Goal: Communication & Community: Answer question/provide support

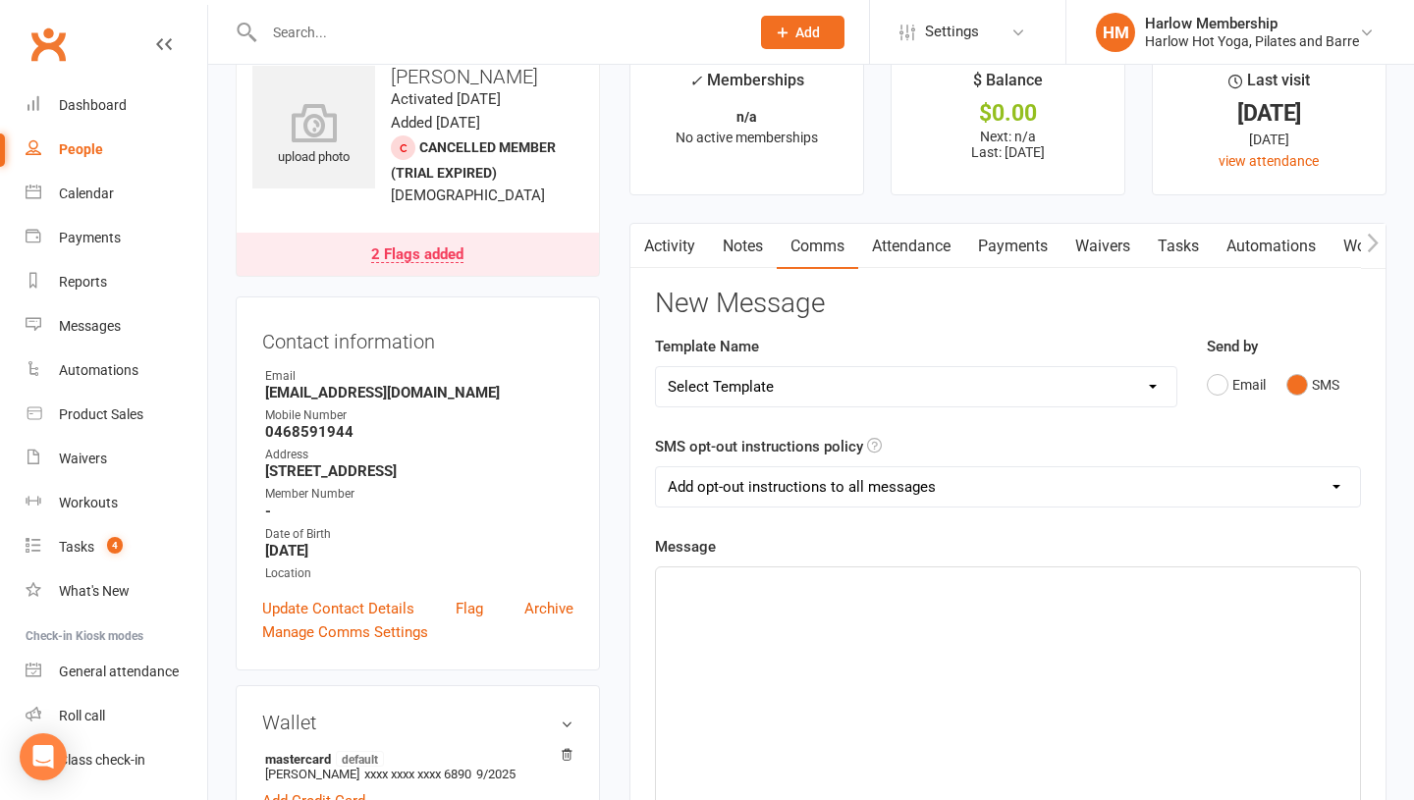
scroll to position [17, 0]
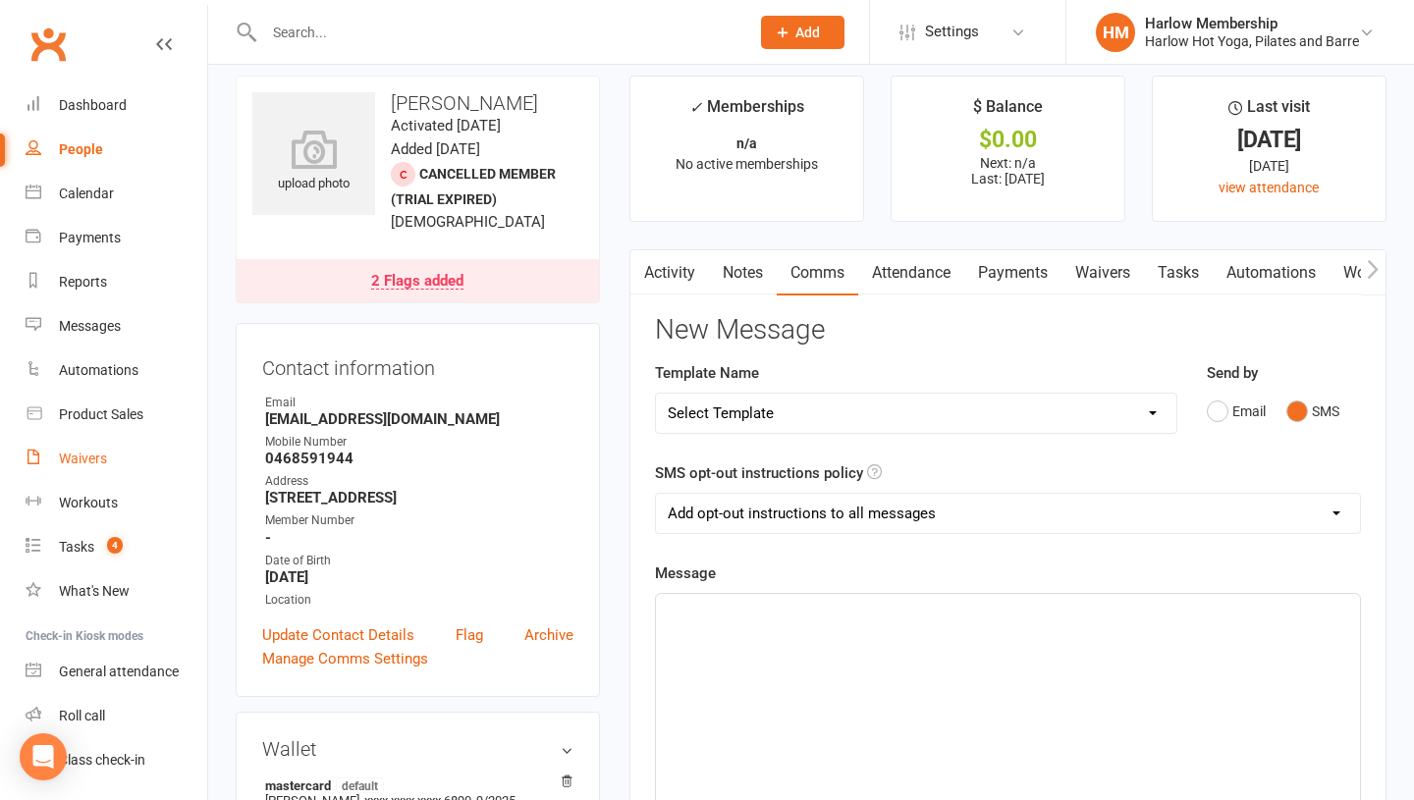
click at [84, 459] on div "Waivers" at bounding box center [83, 459] width 48 height 16
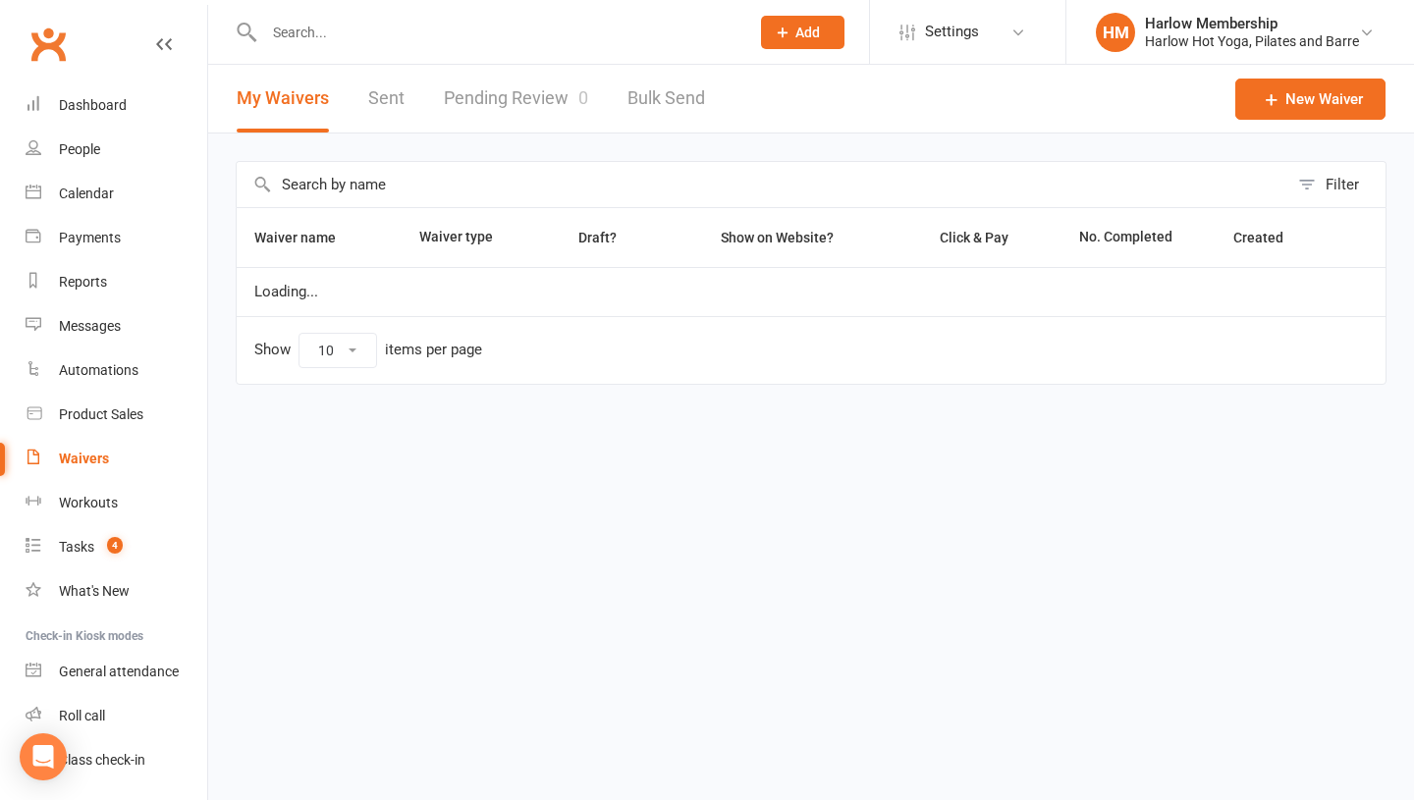
select select "100"
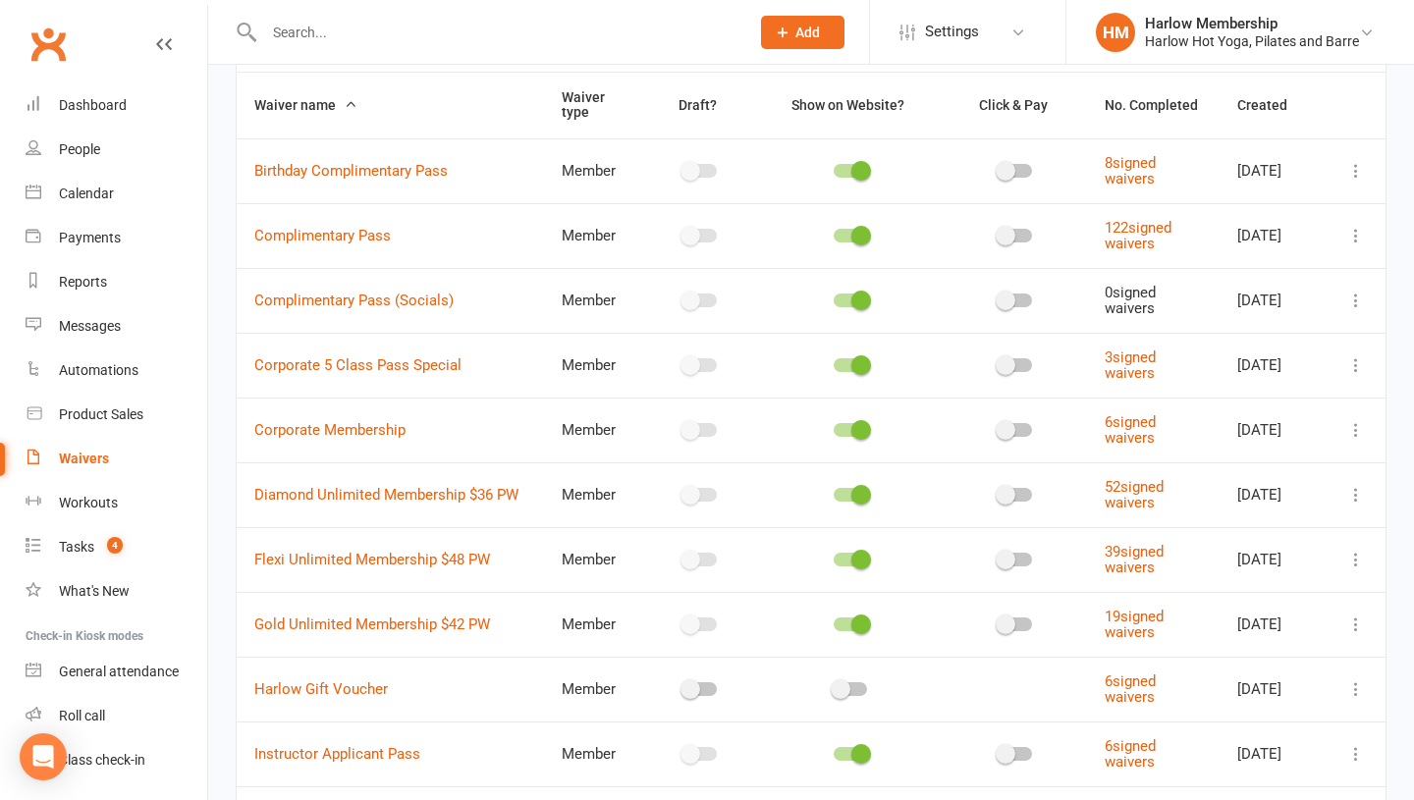
scroll to position [137, 0]
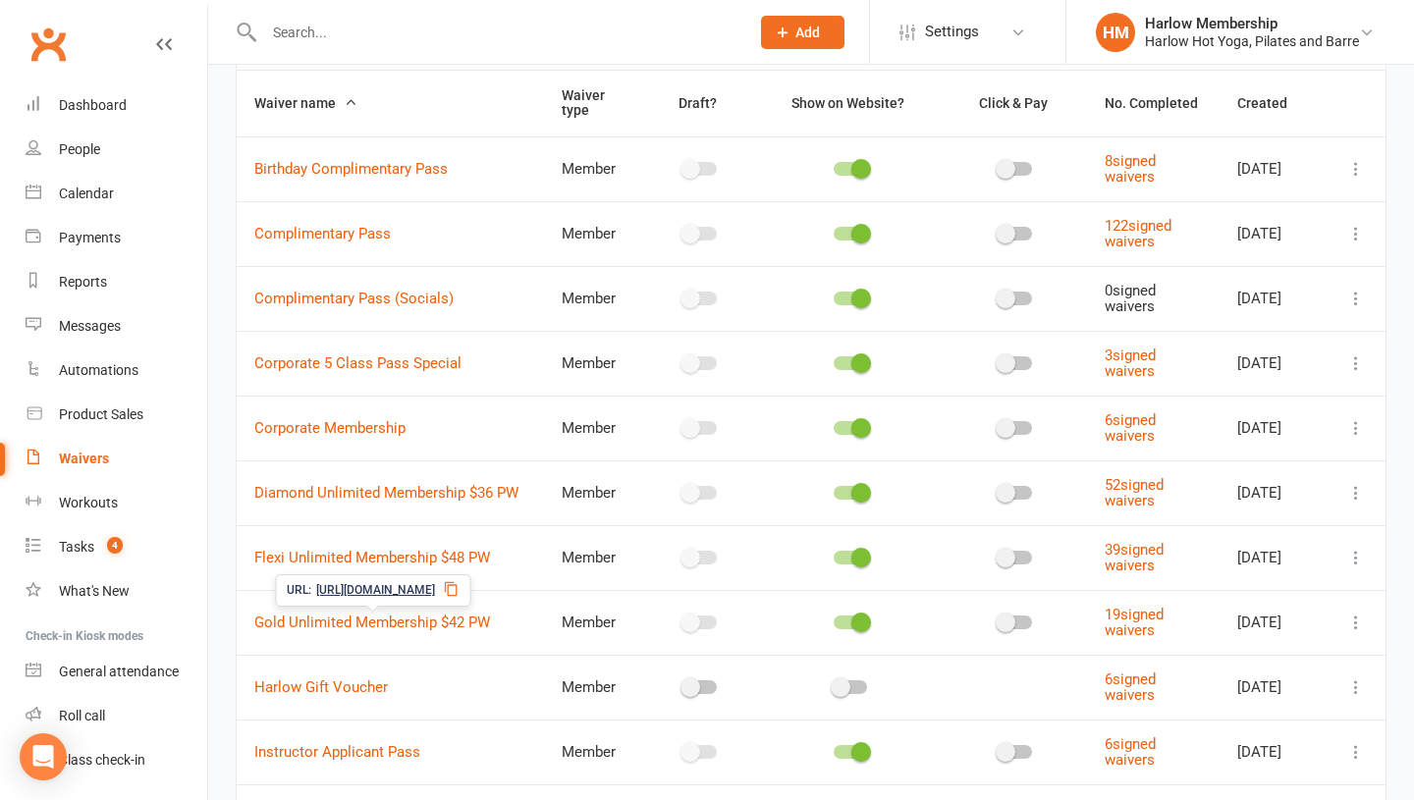
click at [459, 594] on icon at bounding box center [451, 589] width 16 height 16
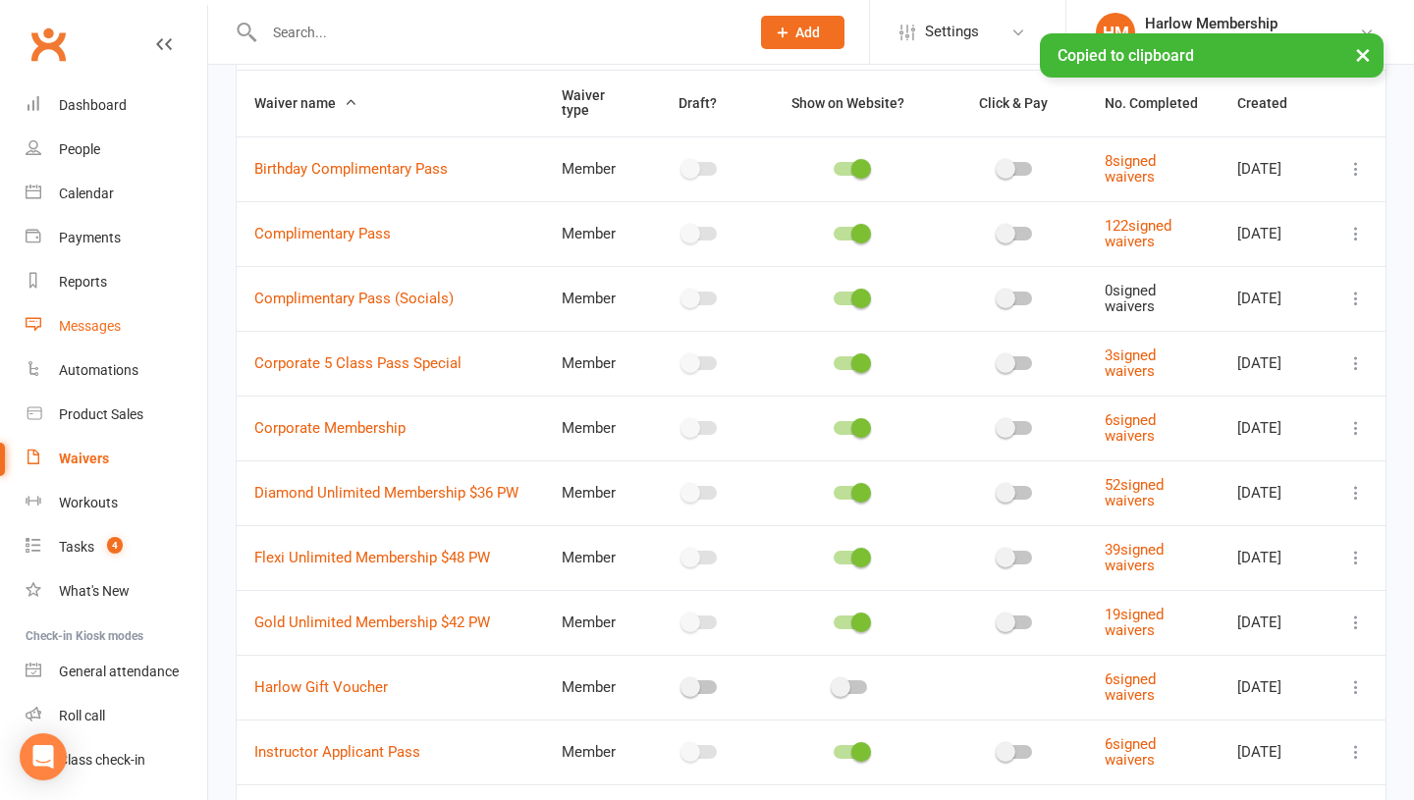
click at [91, 329] on div "Messages" at bounding box center [90, 326] width 62 height 16
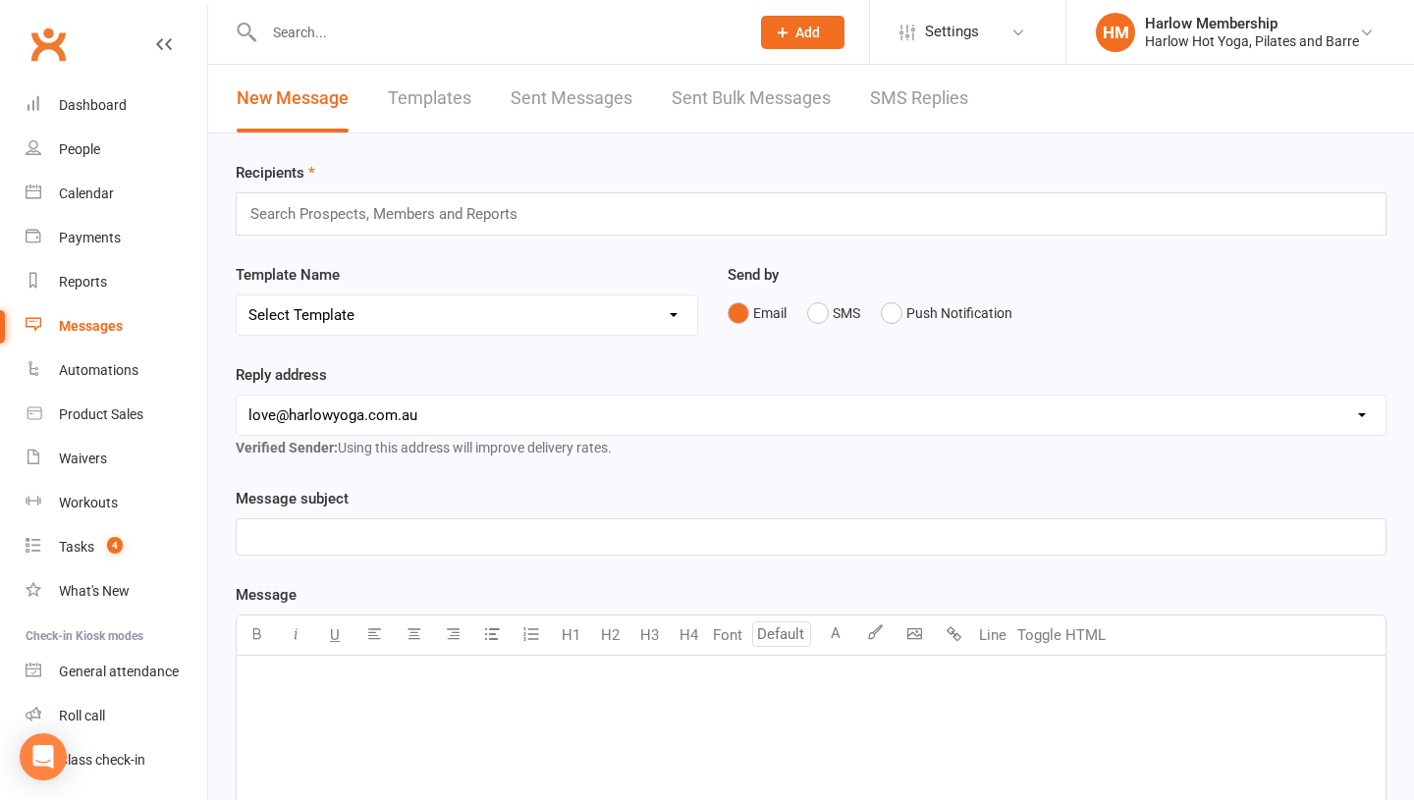
click at [911, 103] on link "SMS Replies" at bounding box center [919, 99] width 98 height 68
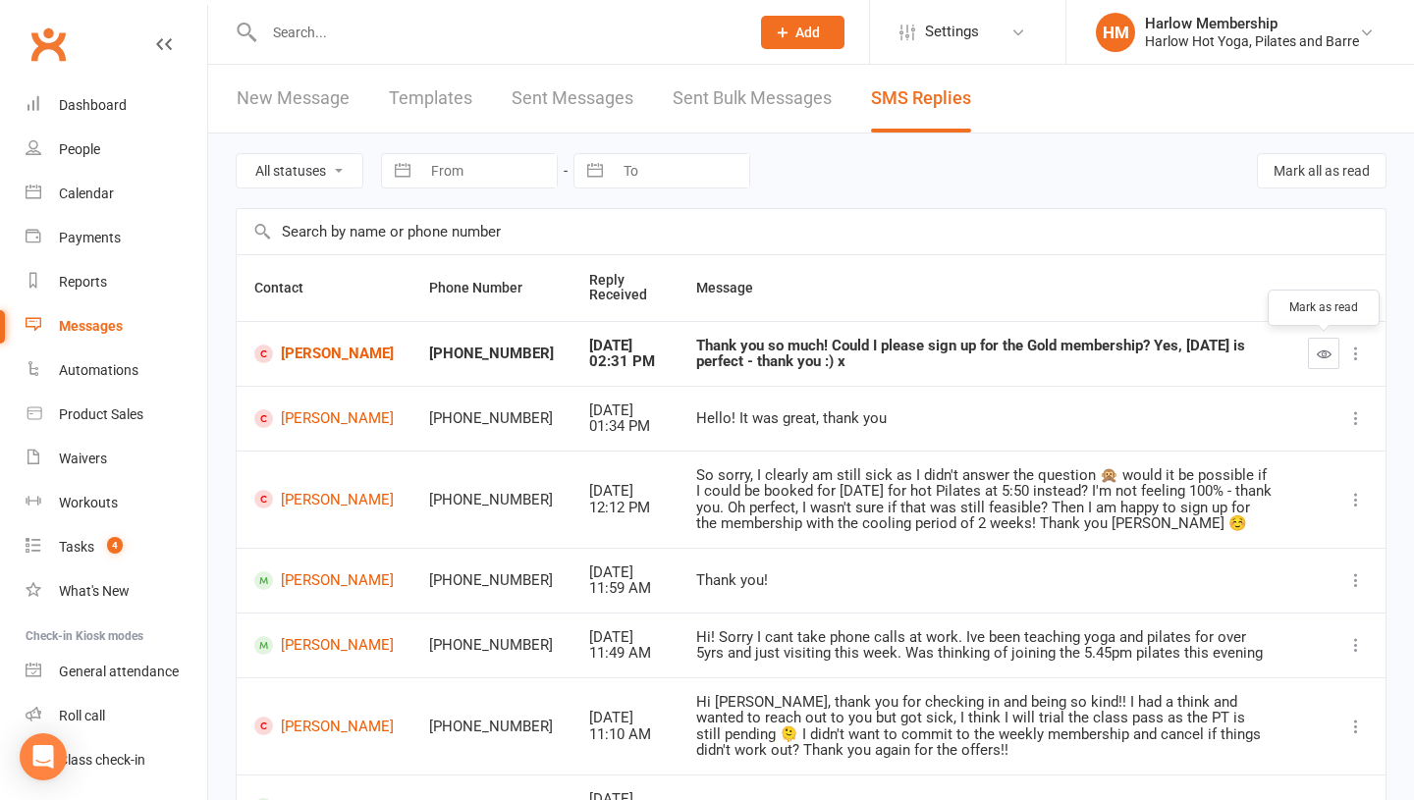
click at [1327, 350] on icon "button" at bounding box center [1324, 354] width 15 height 15
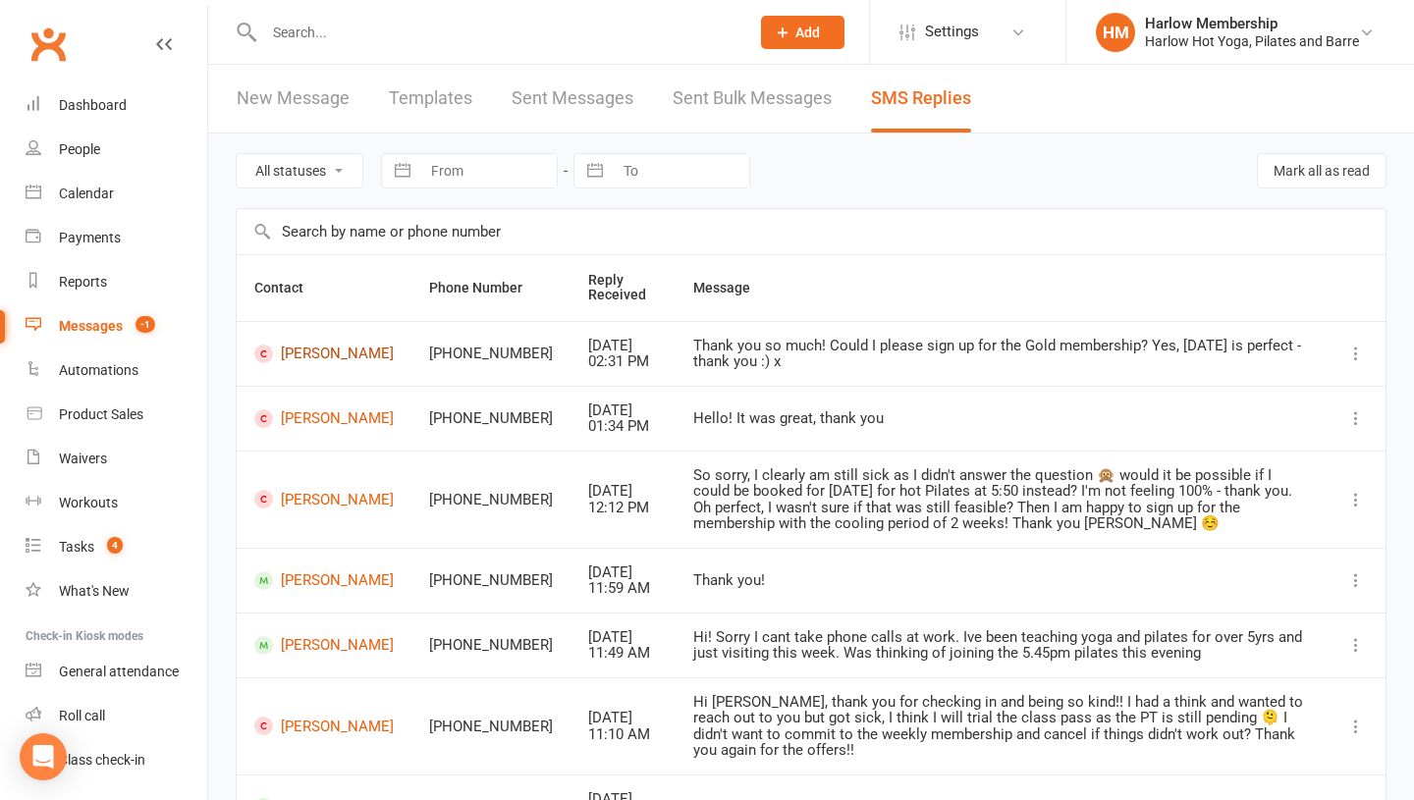
click at [299, 351] on link "[PERSON_NAME]" at bounding box center [323, 354] width 139 height 19
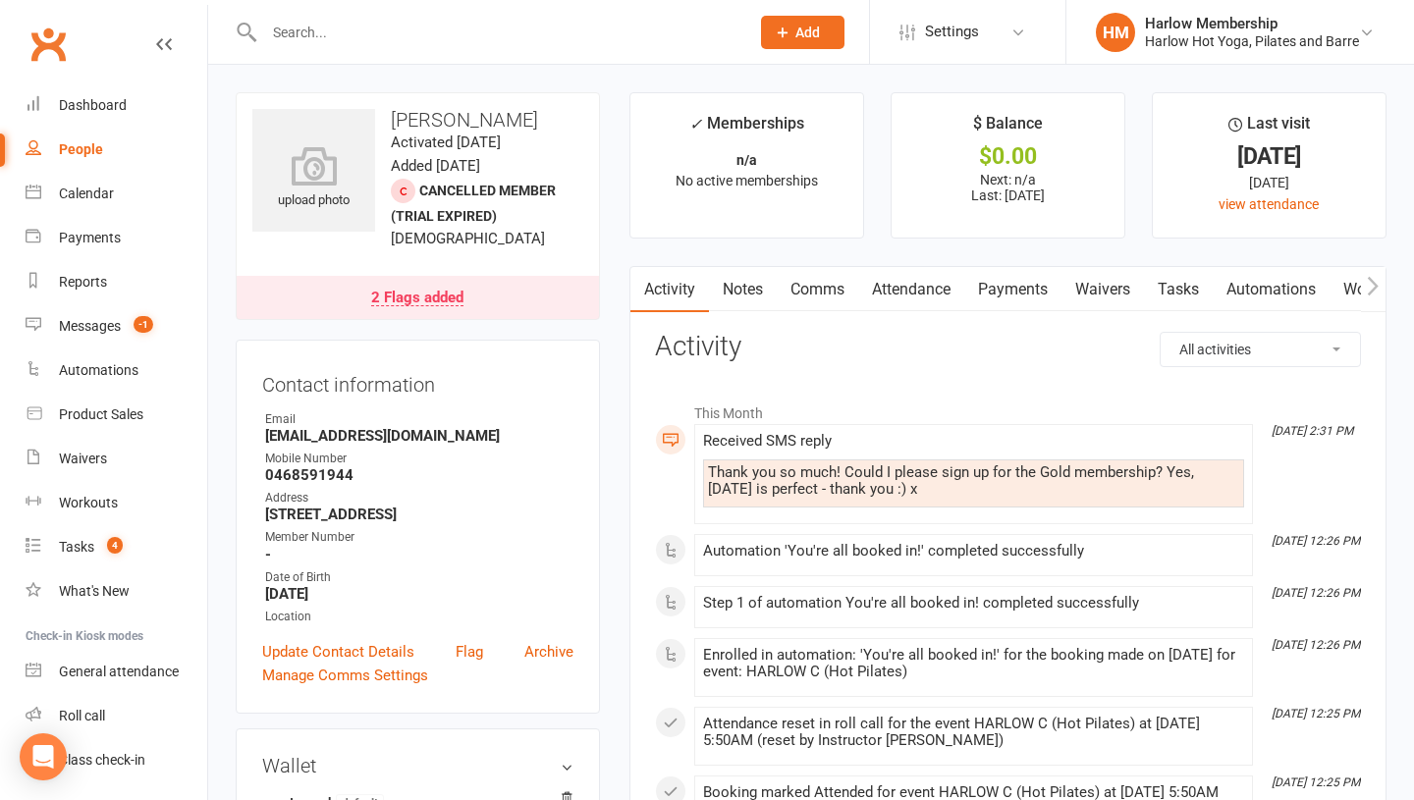
click at [801, 284] on link "Comms" at bounding box center [818, 289] width 82 height 45
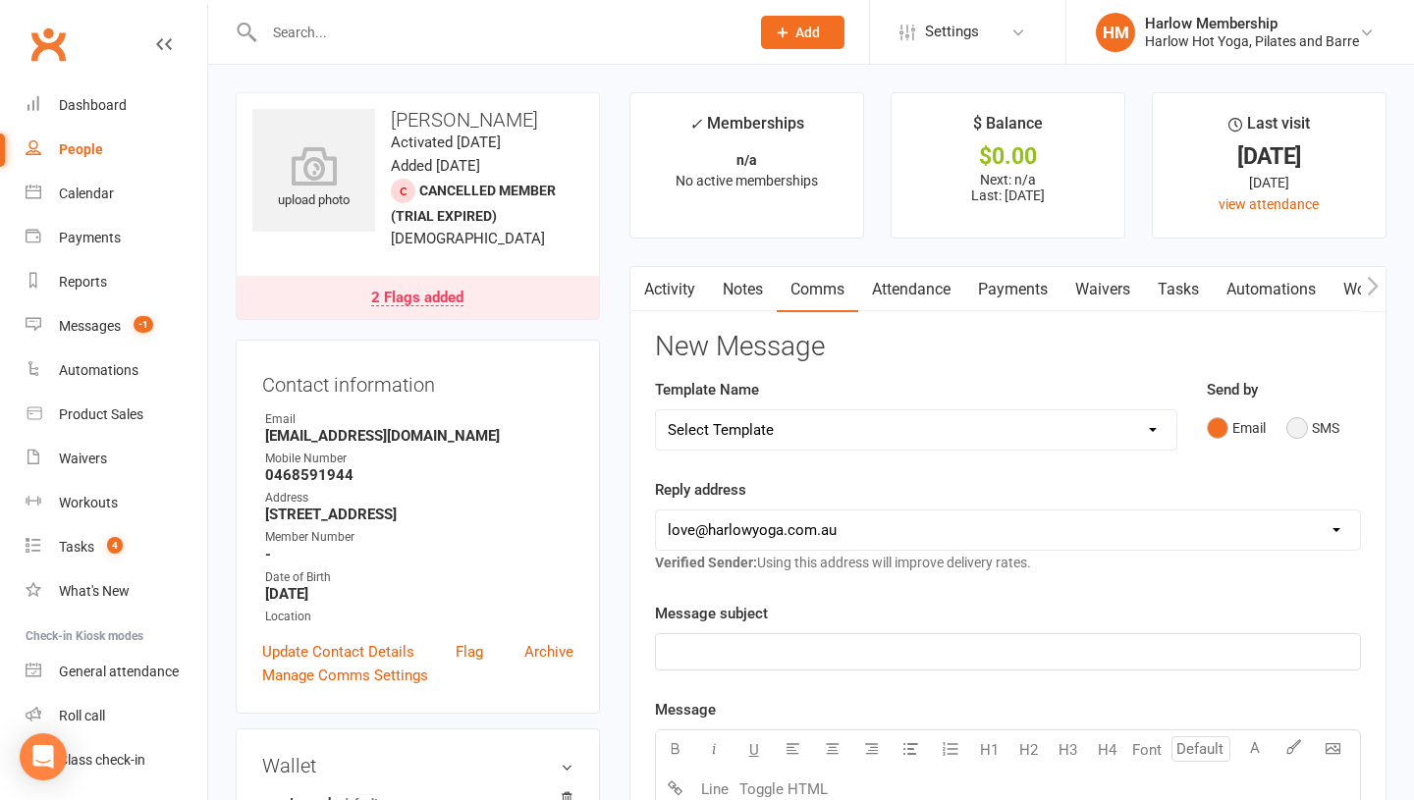
click at [1303, 427] on button "SMS" at bounding box center [1312, 427] width 53 height 37
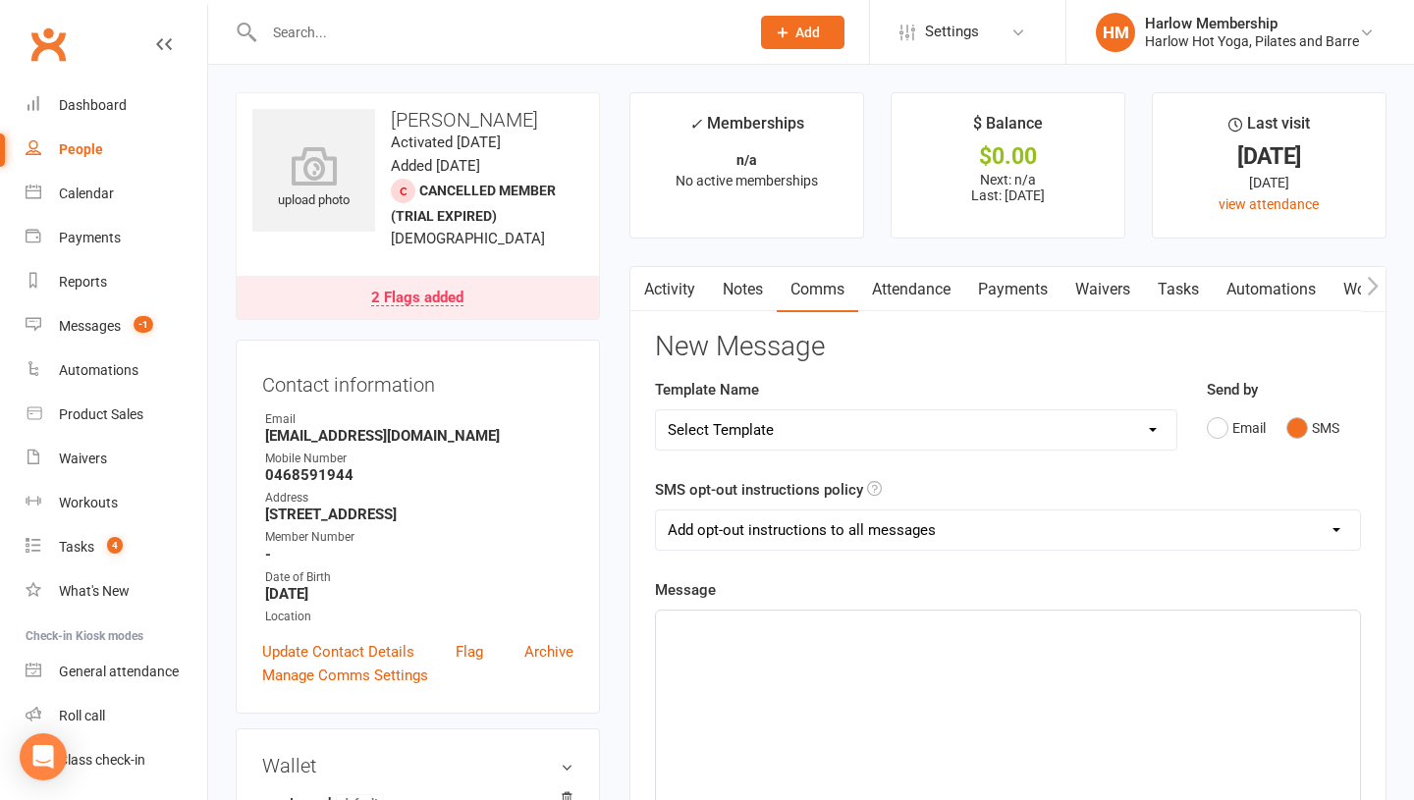
click at [1042, 638] on p "﻿" at bounding box center [1008, 629] width 680 height 24
click at [1018, 668] on div "﻿" at bounding box center [1008, 758] width 704 height 295
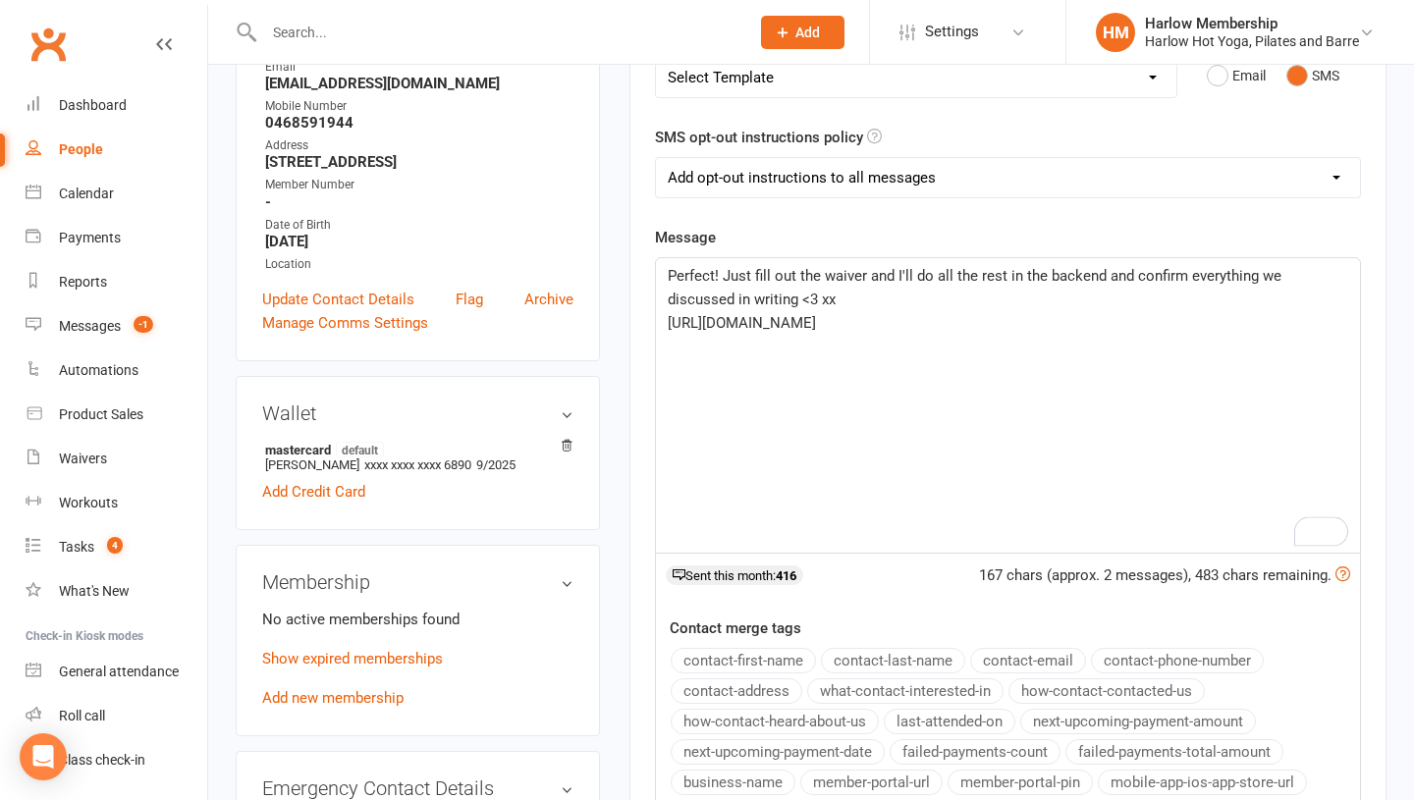
scroll to position [352, 0]
click at [765, 307] on span "Perfect! Just fill out the waiver and I'll do all the rest in the backend and c…" at bounding box center [977, 288] width 618 height 41
click at [1336, 537] on icon "Open Grammarly. 0 Suggestions." at bounding box center [1333, 532] width 15 height 15
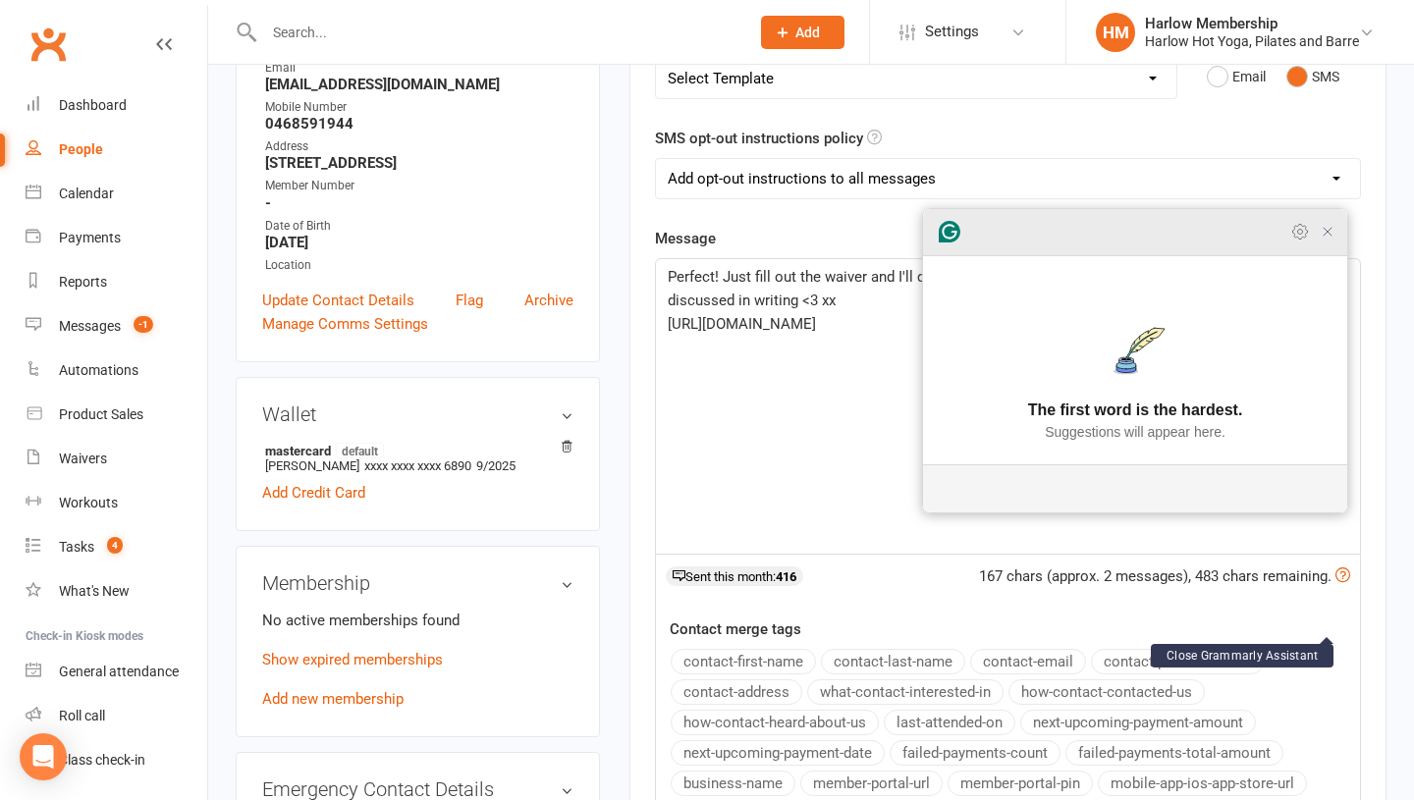
click at [1324, 240] on icon "Close Grammarly Assistant" at bounding box center [1328, 232] width 16 height 16
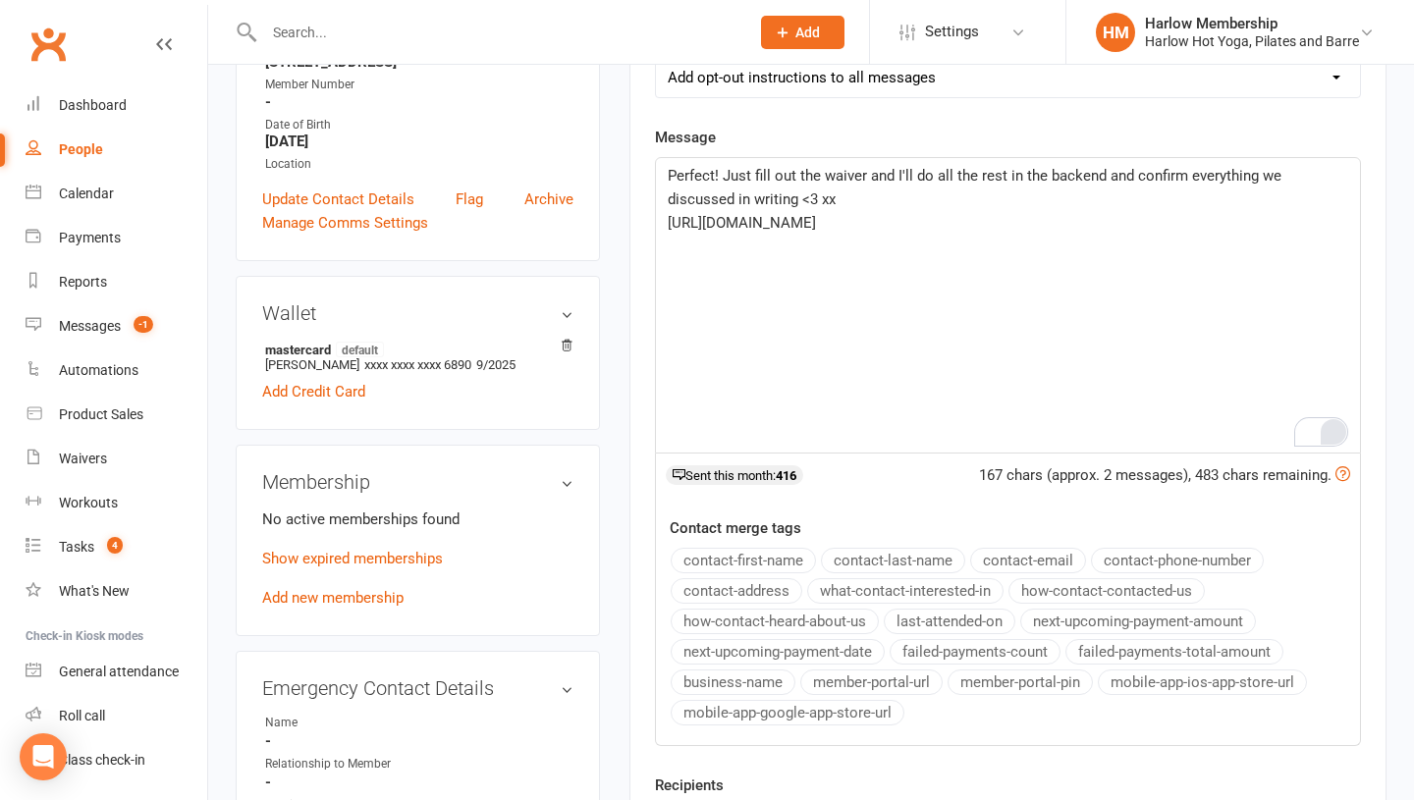
scroll to position [464, 0]
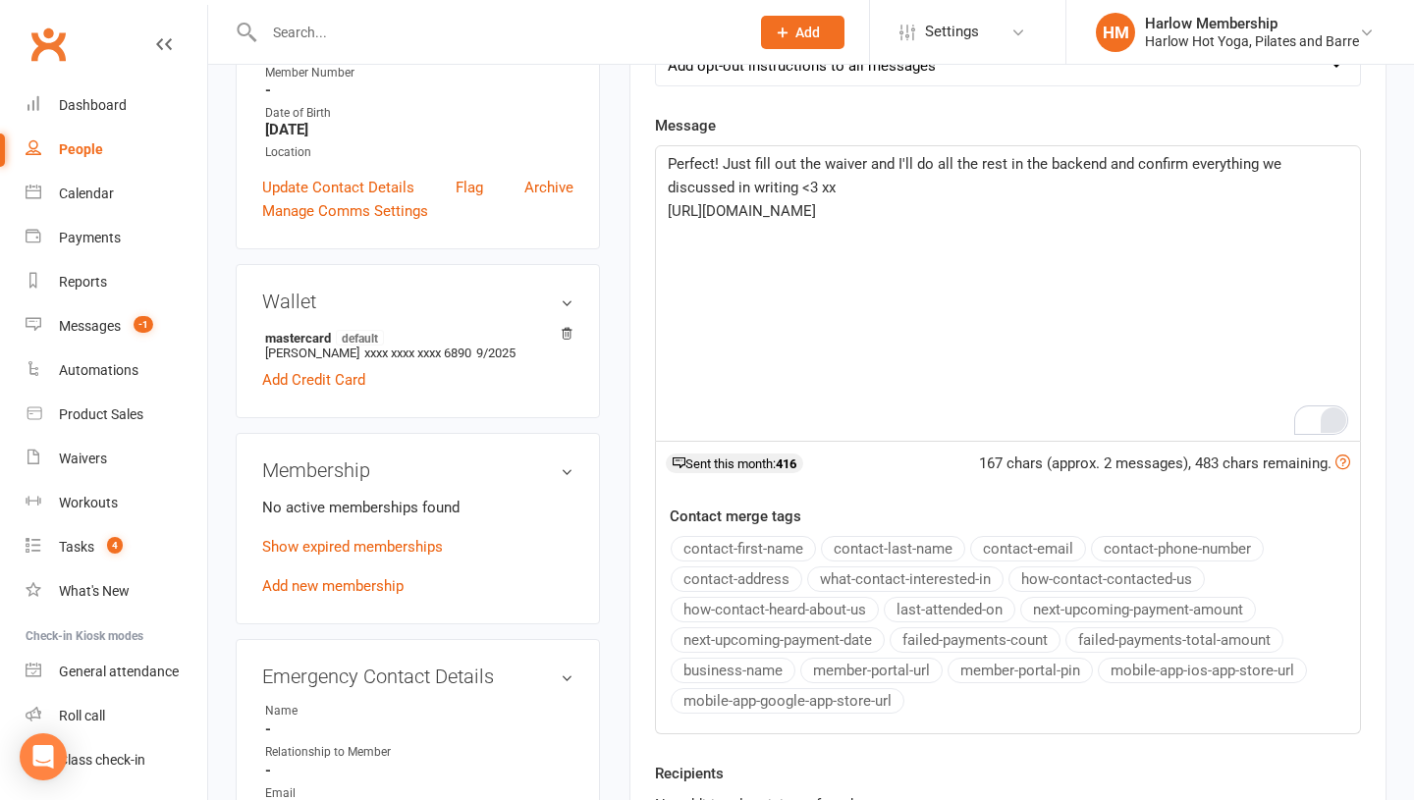
click at [866, 157] on span "Perfect! Just fill out the waiver and I'll do all the rest in the backend and c…" at bounding box center [977, 175] width 618 height 41
click at [767, 215] on span "https://app.clubworx.com/s/olBzhJTX" at bounding box center [742, 211] width 148 height 18
copy span "https://app.clubworx.com/s/olBzhJTX"
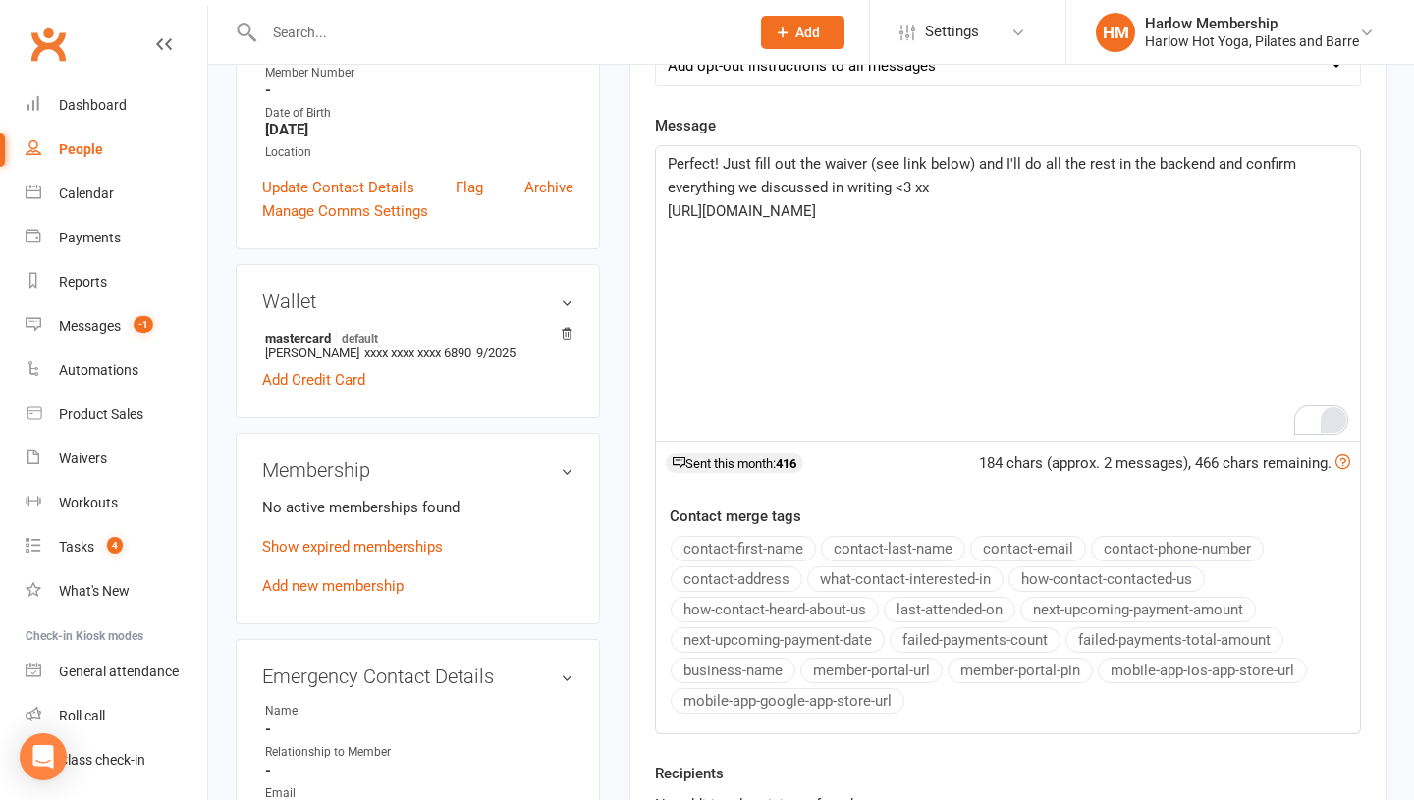
click at [674, 279] on div "Perfect! Just fill out the waiver (see link below) and I'll do all the rest in …" at bounding box center [1008, 293] width 704 height 295
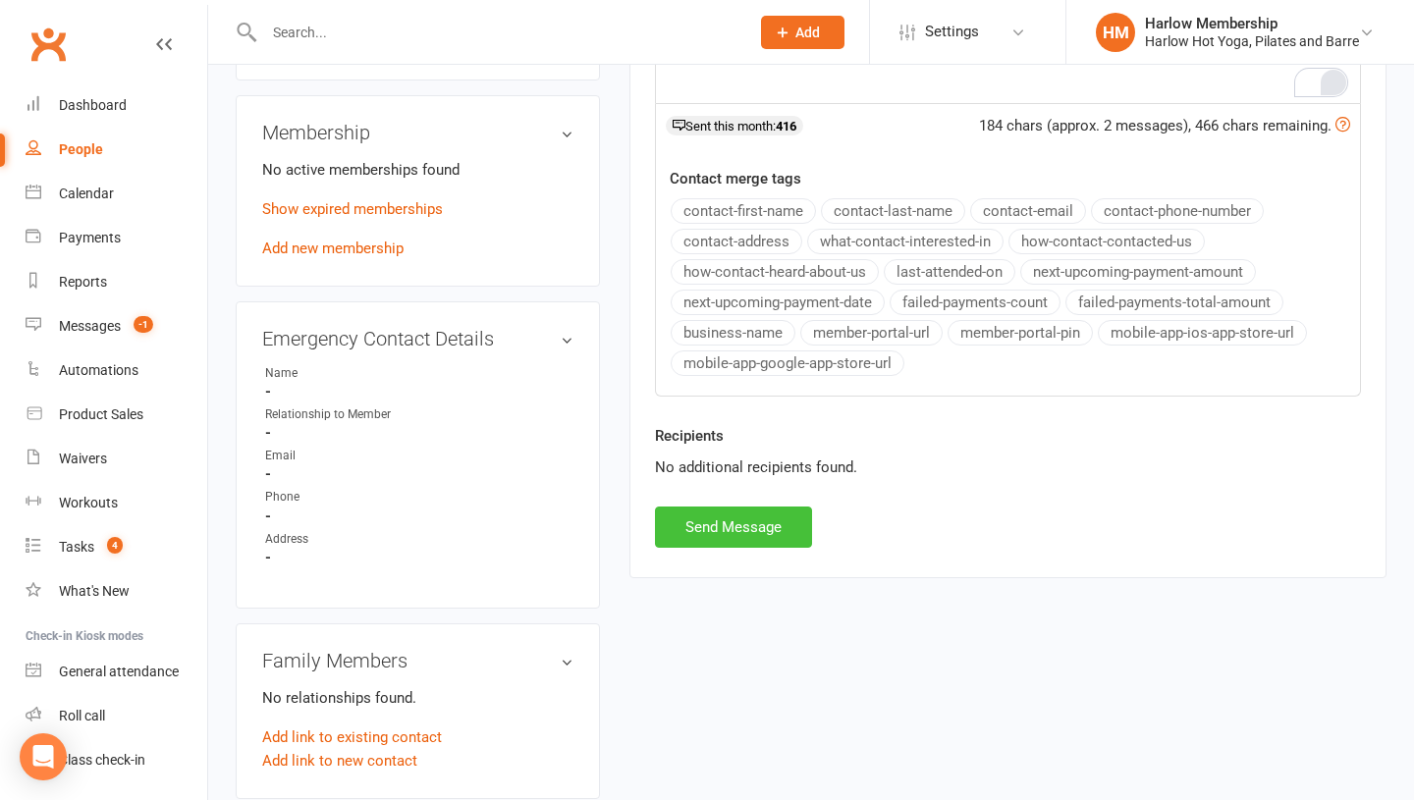
click at [714, 526] on button "Send Message" at bounding box center [733, 527] width 157 height 41
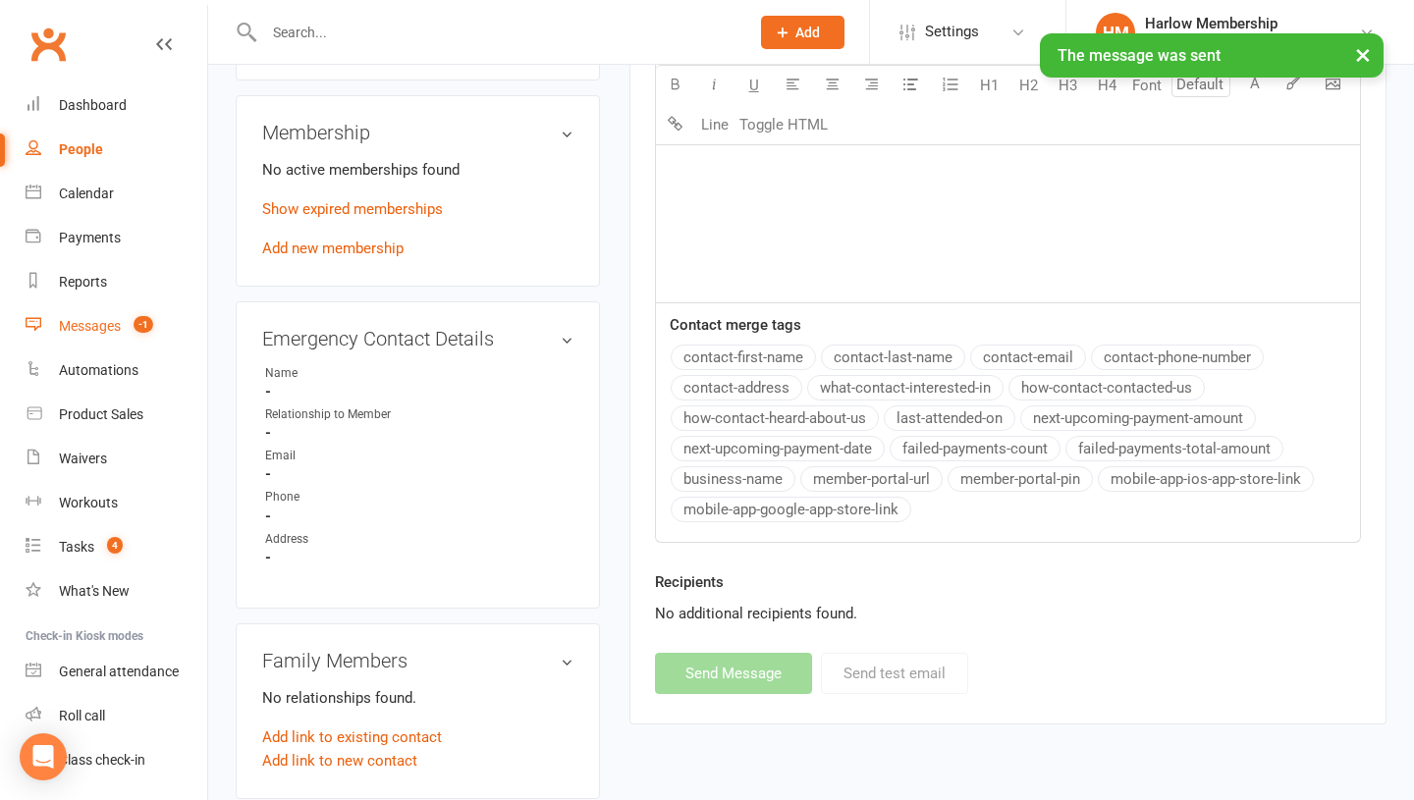
click at [97, 331] on div "Messages" at bounding box center [90, 326] width 62 height 16
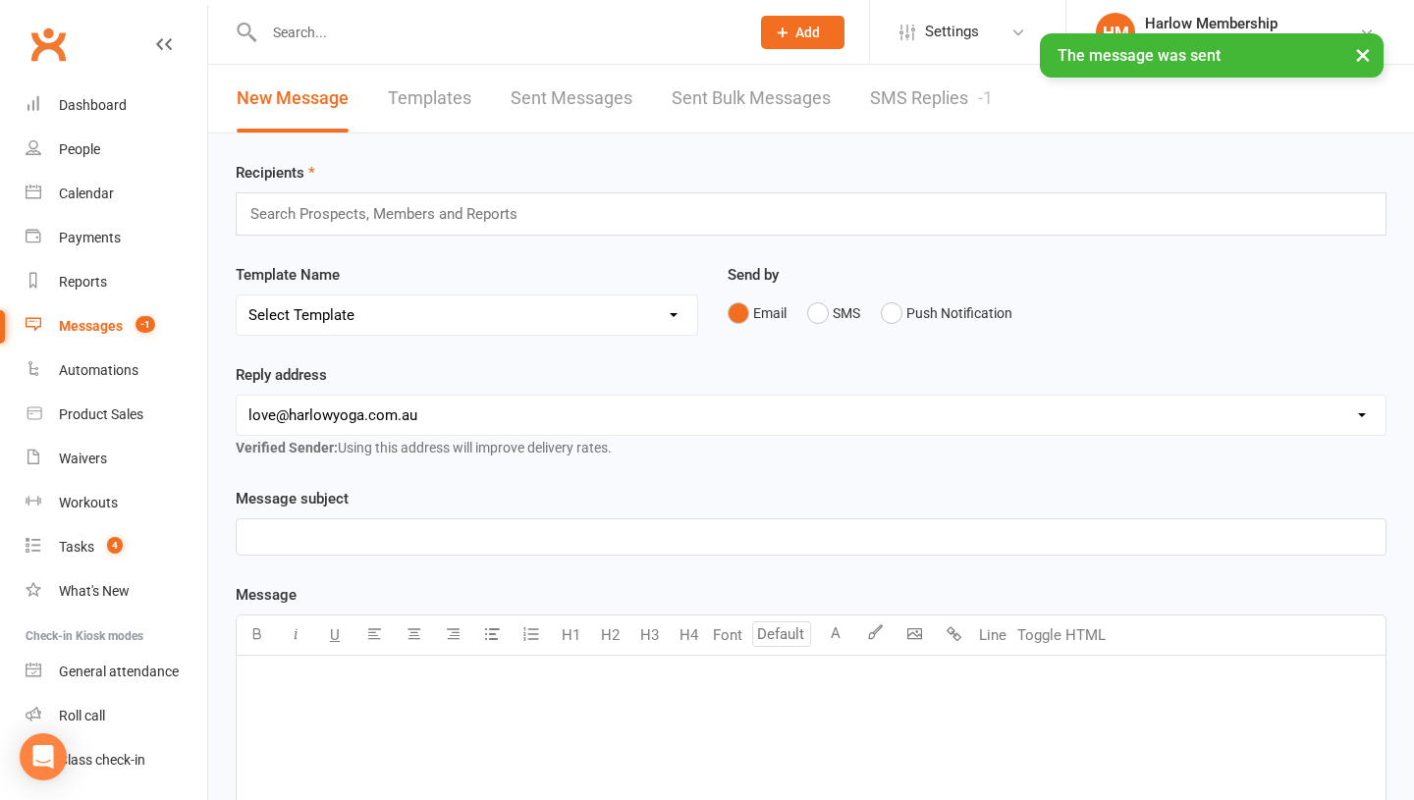
click at [917, 101] on link "SMS Replies -1" at bounding box center [931, 99] width 123 height 68
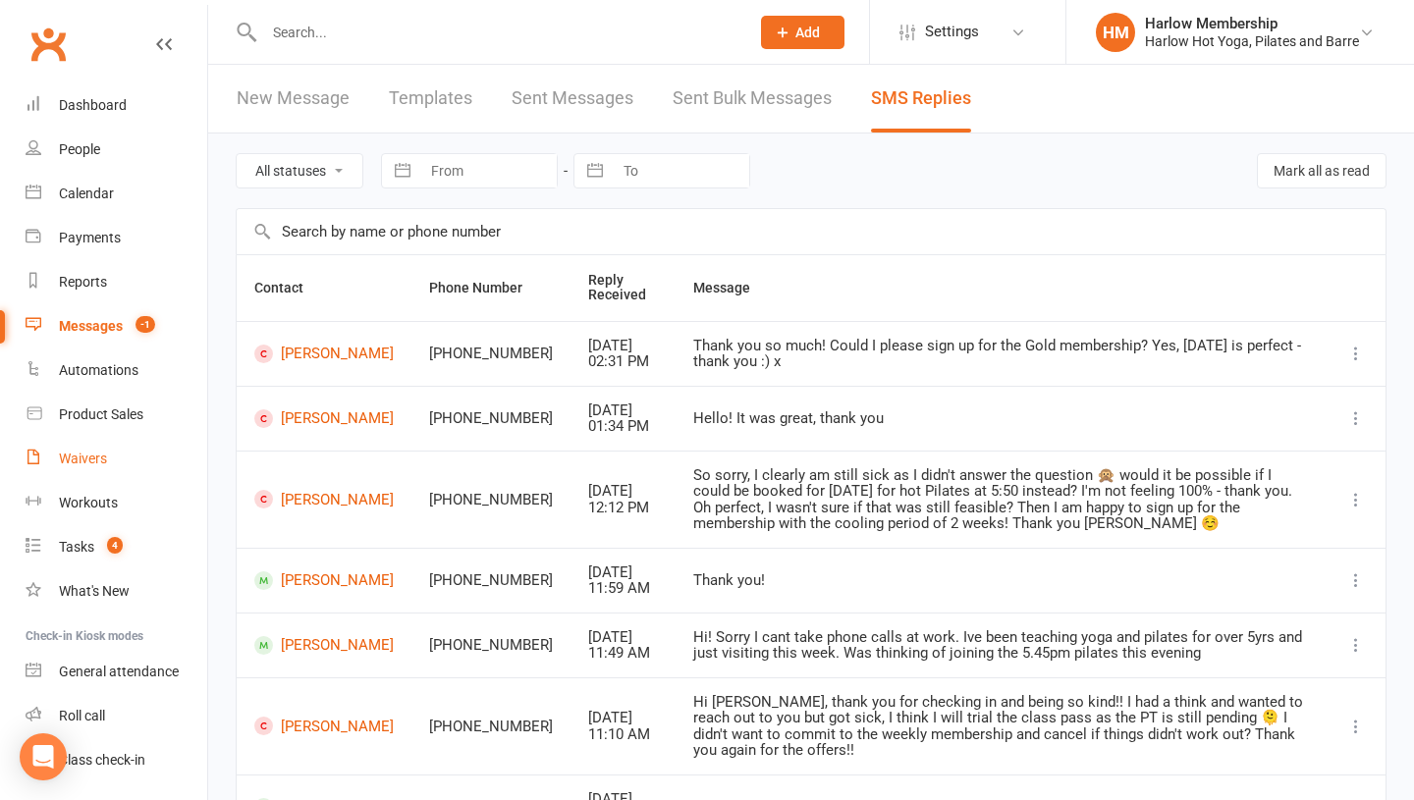
click at [76, 461] on div "Waivers" at bounding box center [83, 459] width 48 height 16
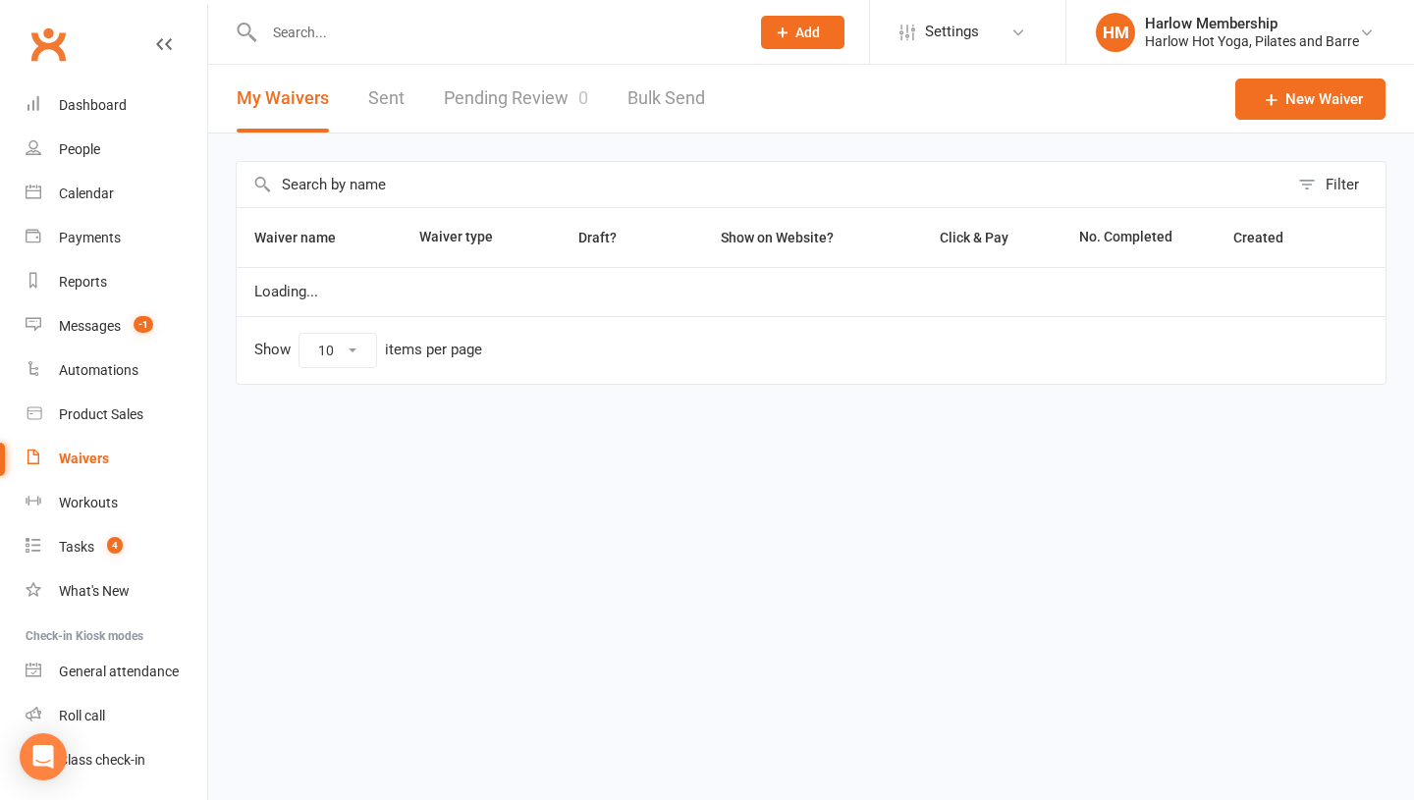
select select "100"
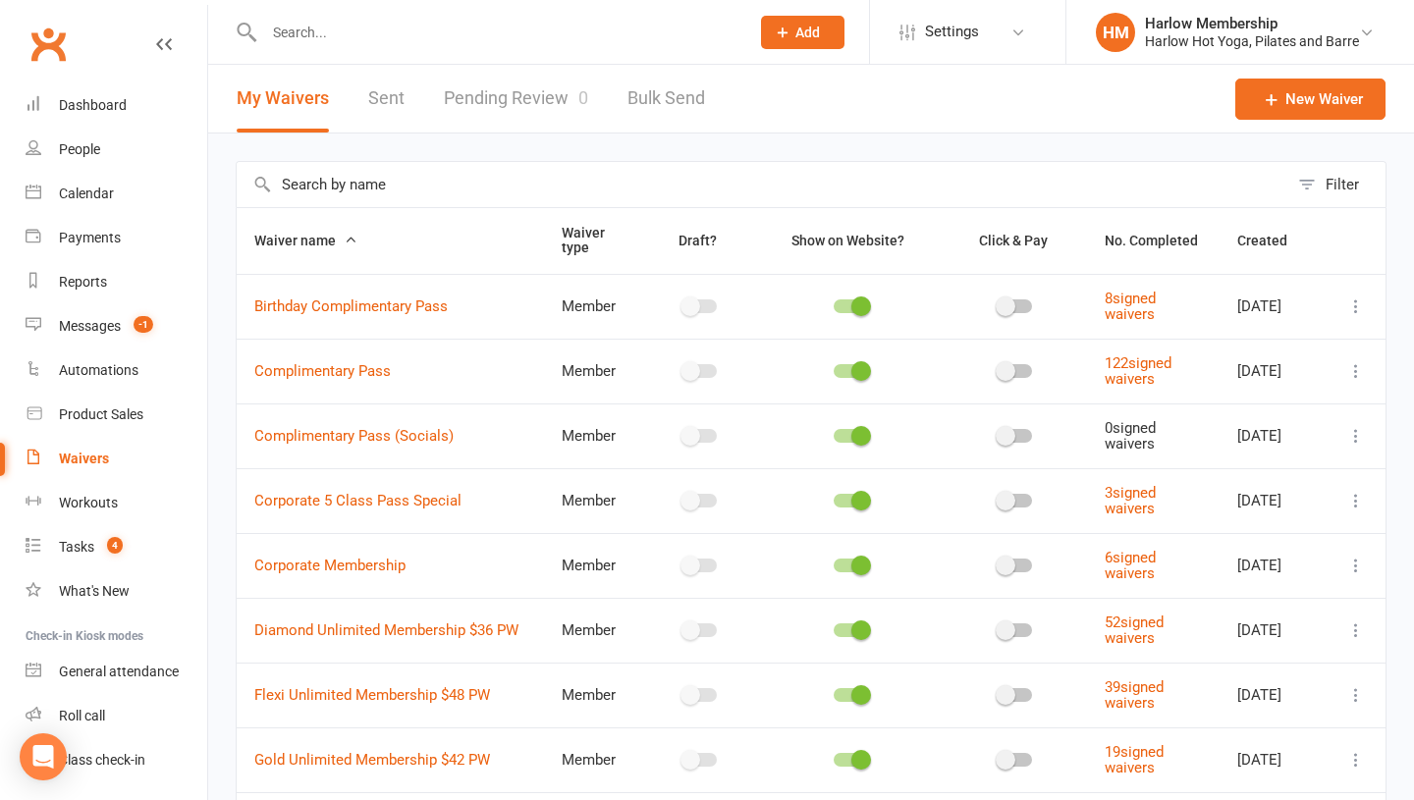
click at [364, 126] on div "My Waivers Sent Pending Review 0 Bulk Send" at bounding box center [470, 99] width 525 height 68
click at [384, 98] on link "Sent" at bounding box center [386, 99] width 36 height 68
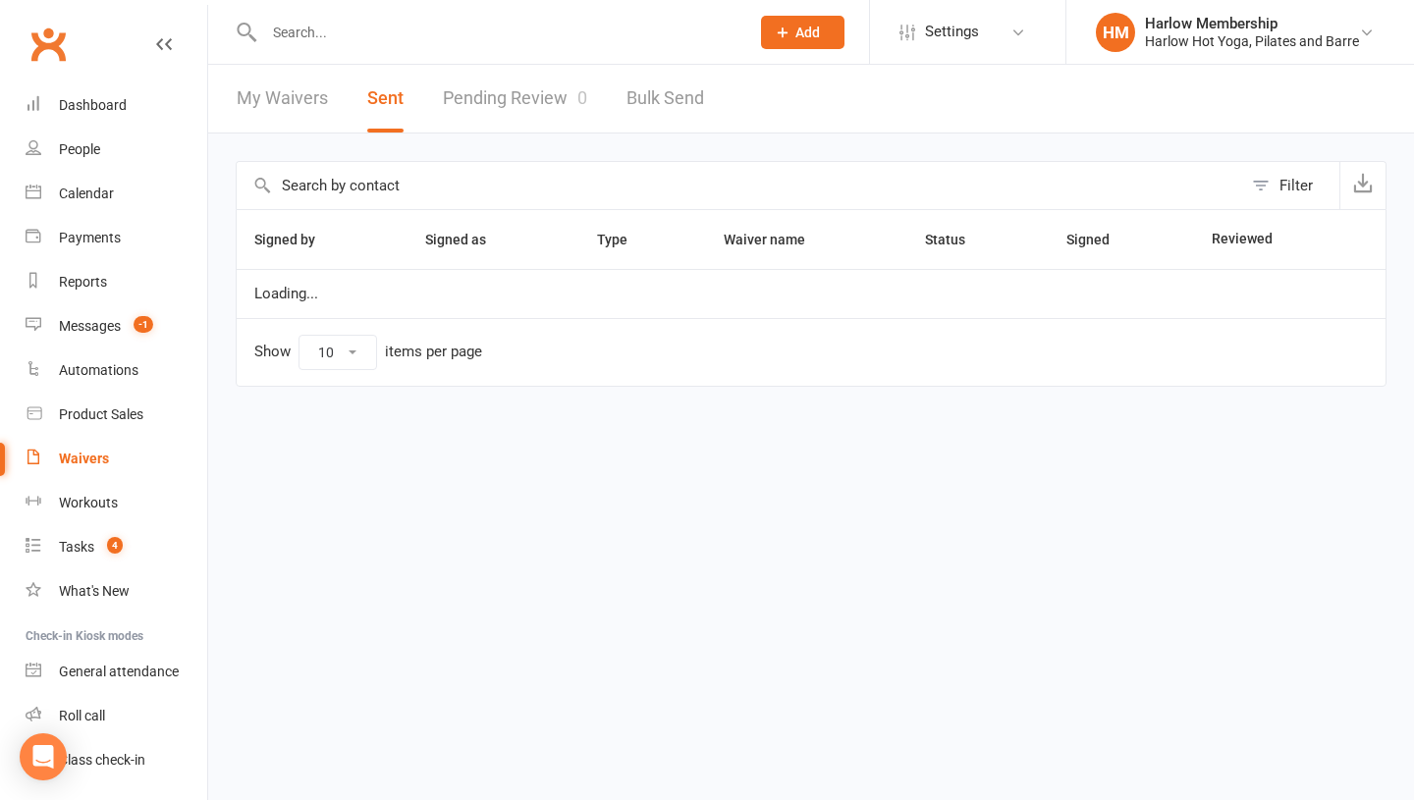
select select "100"
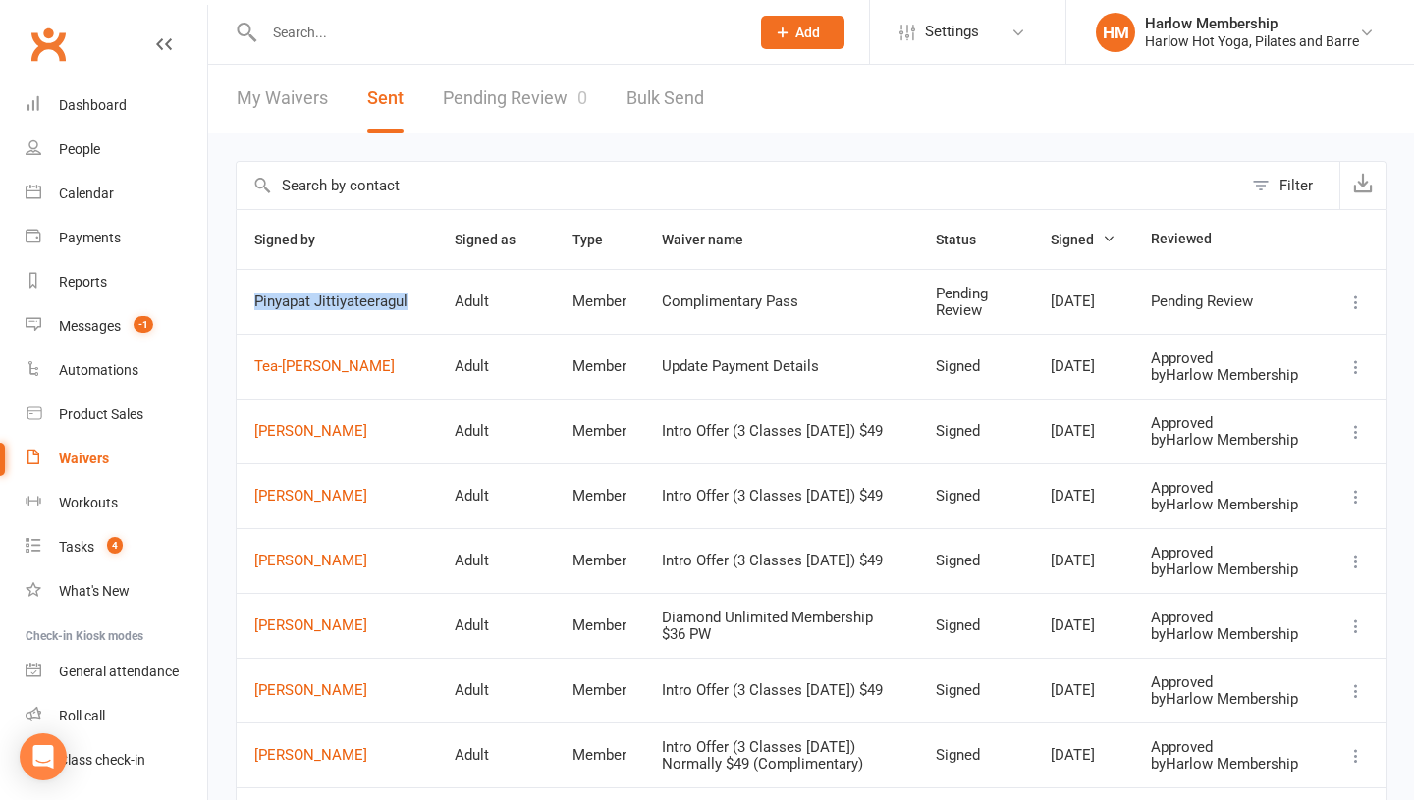
drag, startPoint x: 250, startPoint y: 291, endPoint x: 355, endPoint y: 312, distance: 107.3
click at [355, 312] on td "Pinyapat Jittiyateeragul" at bounding box center [337, 301] width 200 height 65
copy span "Pinyapat Jittiyateeragul"
click at [294, 45] on input "text" at bounding box center [496, 32] width 477 height 27
paste input "Pinyapat Jittiyateeragul"
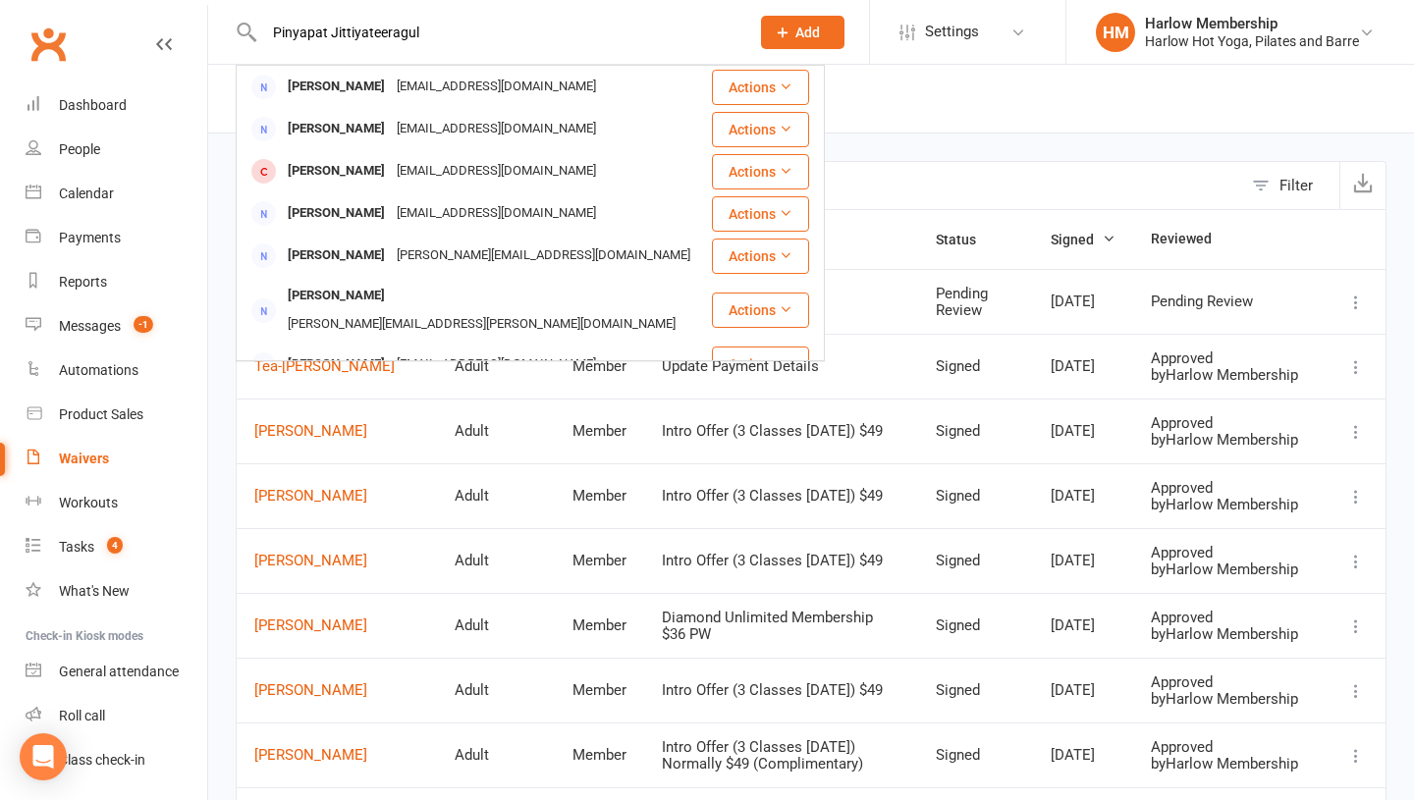
type input "Pinyapat Jittiyateeragul"
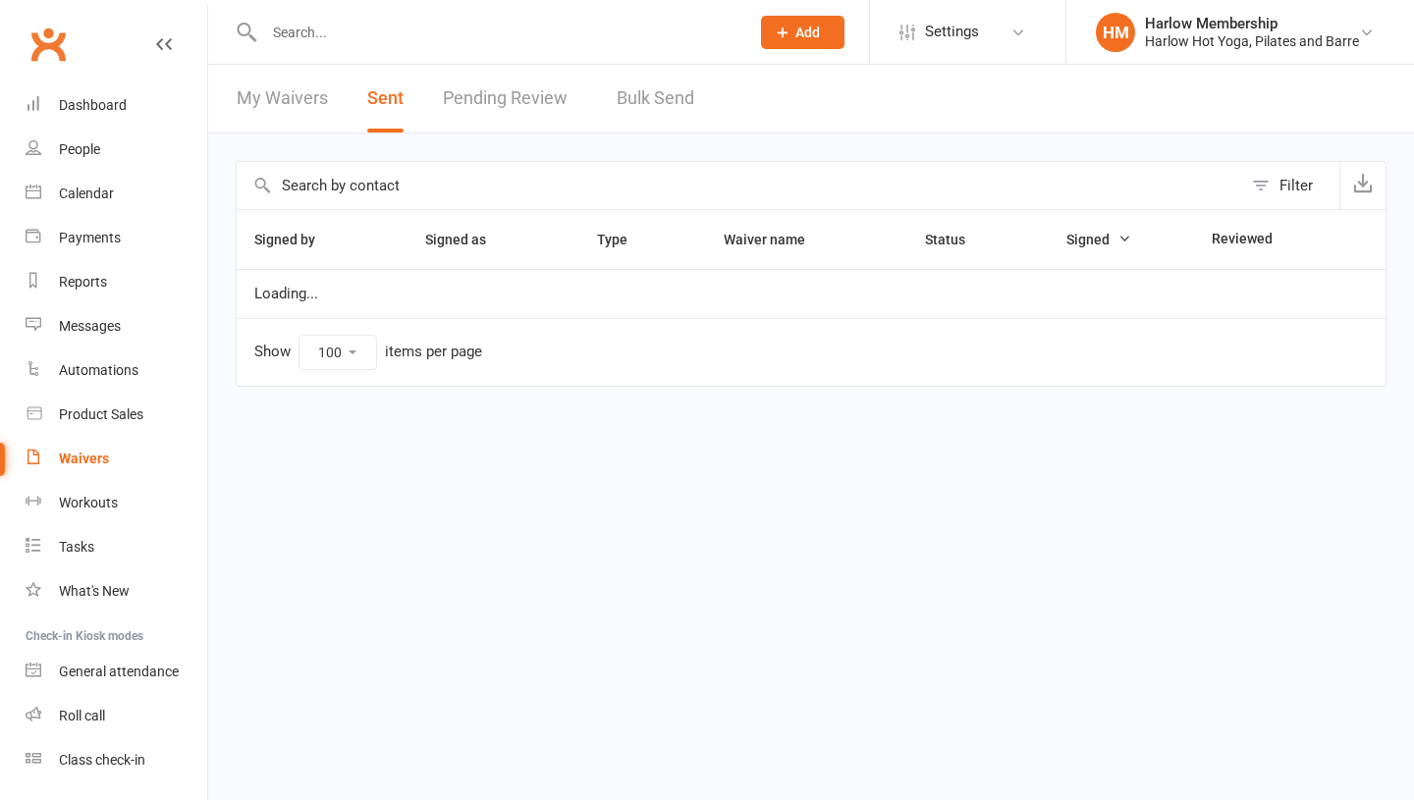
select select "100"
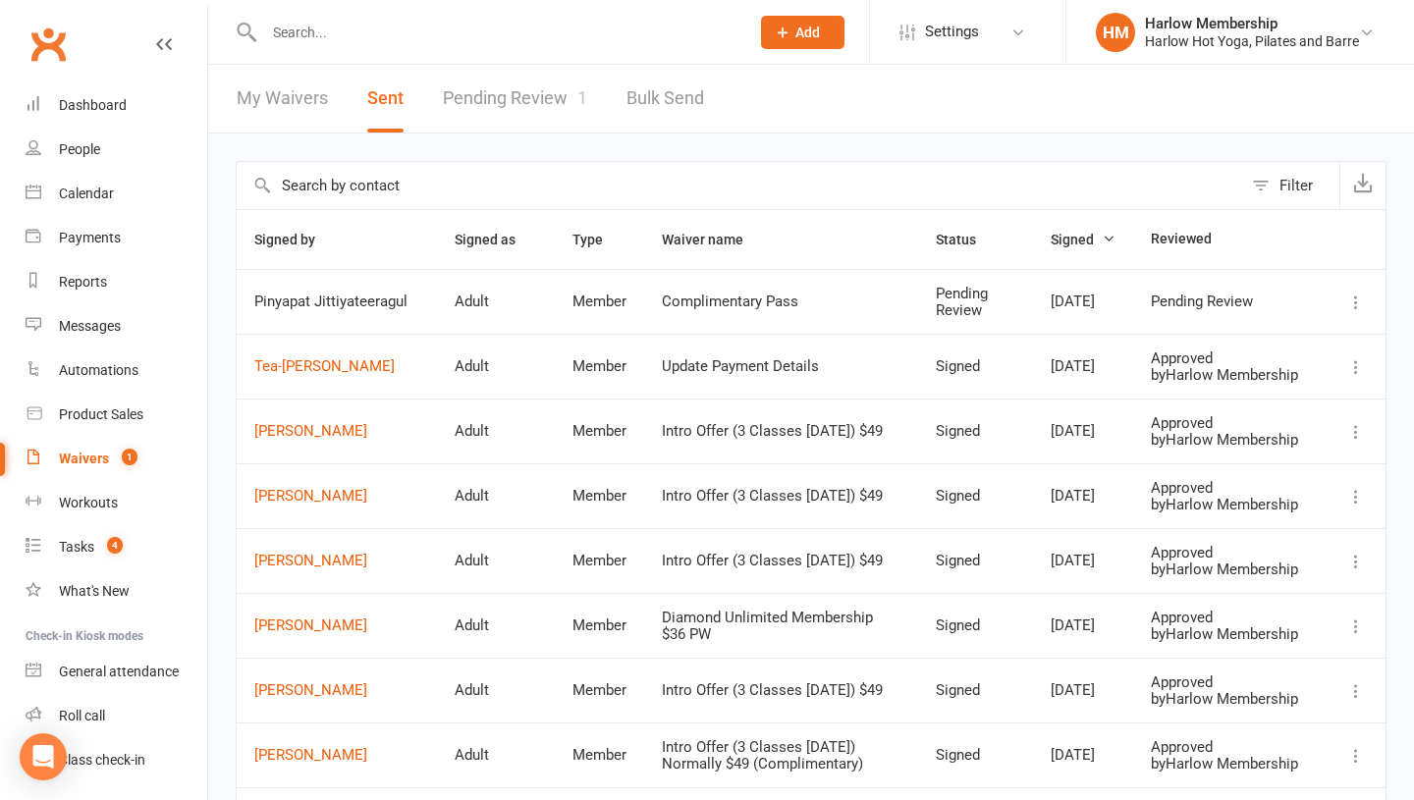
click at [519, 98] on link "Pending Review 1" at bounding box center [515, 99] width 144 height 68
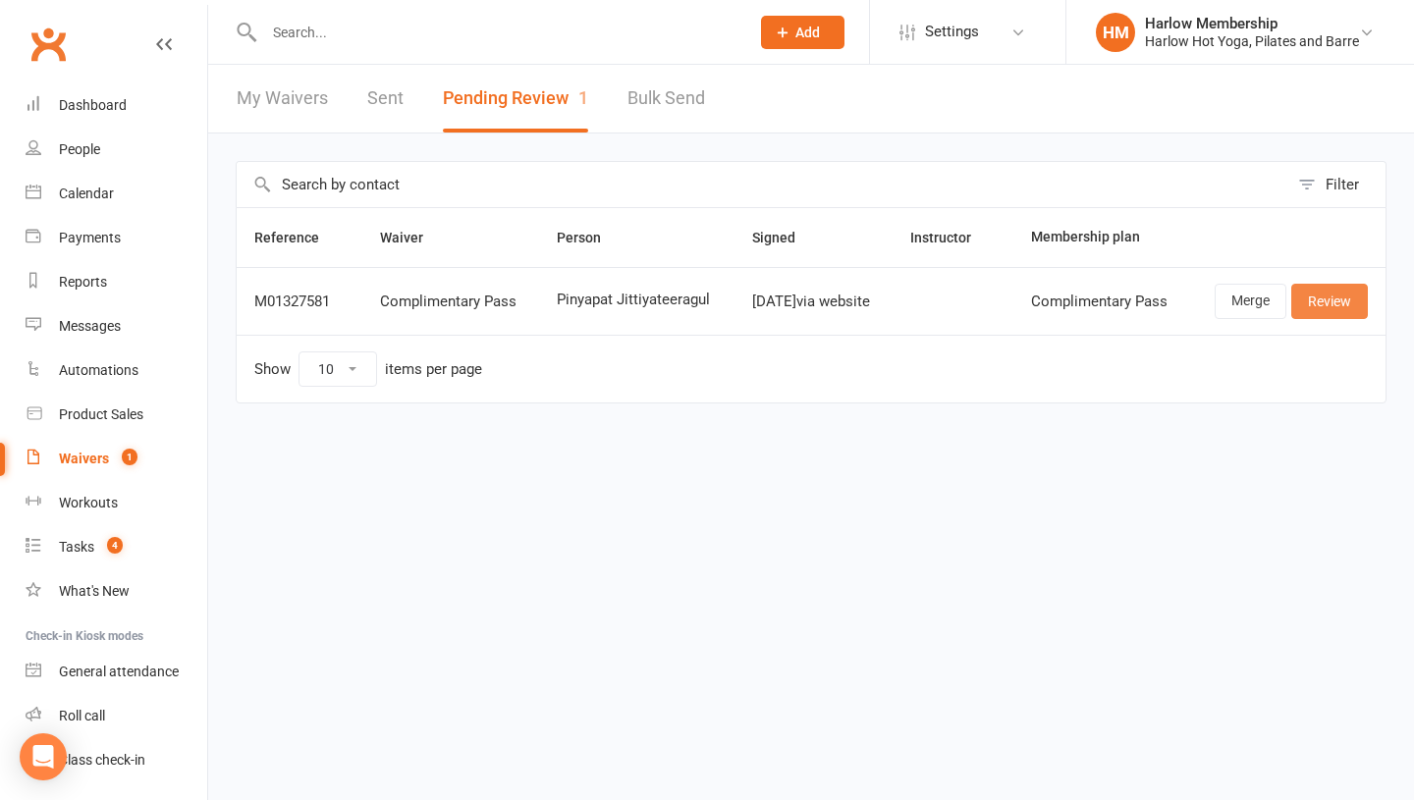
click at [1328, 303] on link "Review" at bounding box center [1329, 301] width 77 height 35
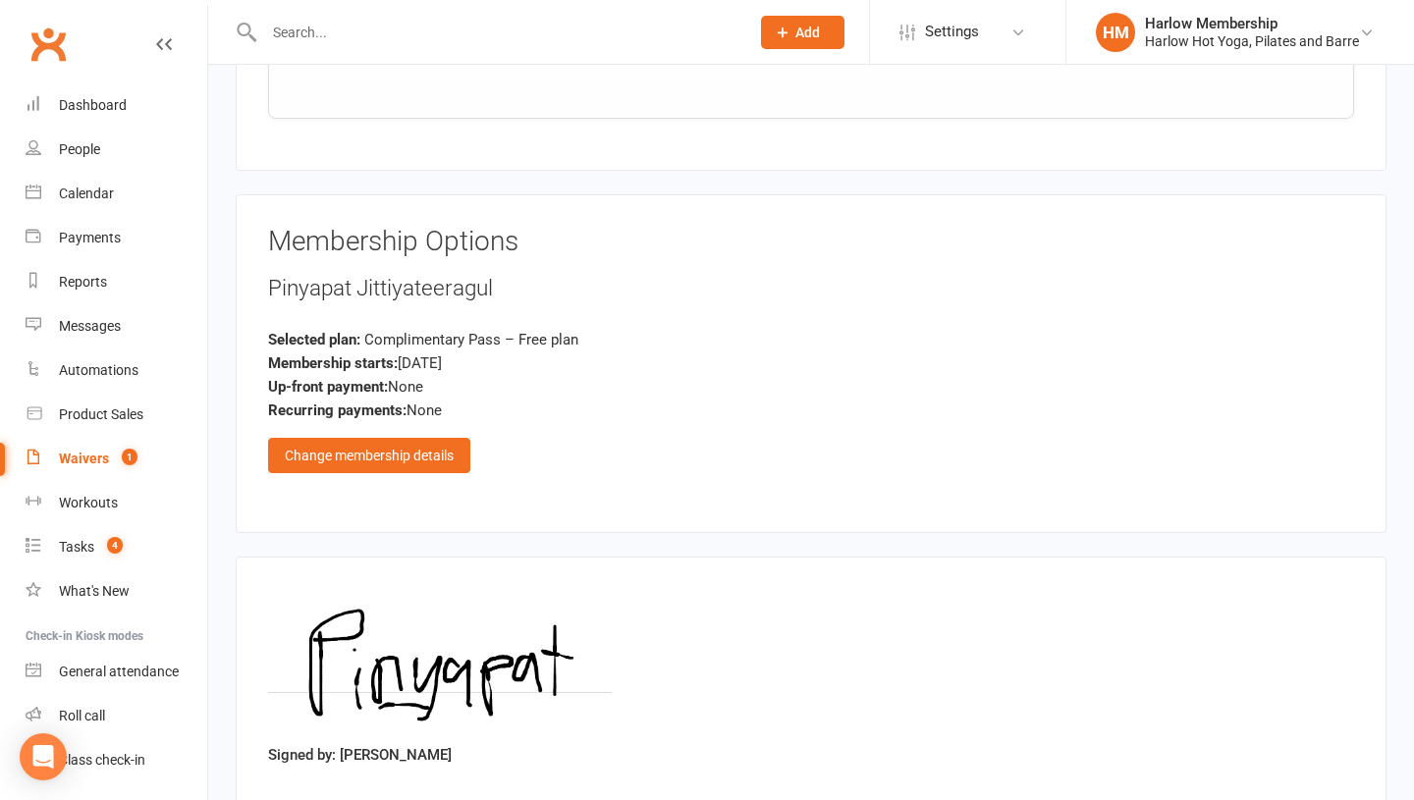
scroll to position [1189, 0]
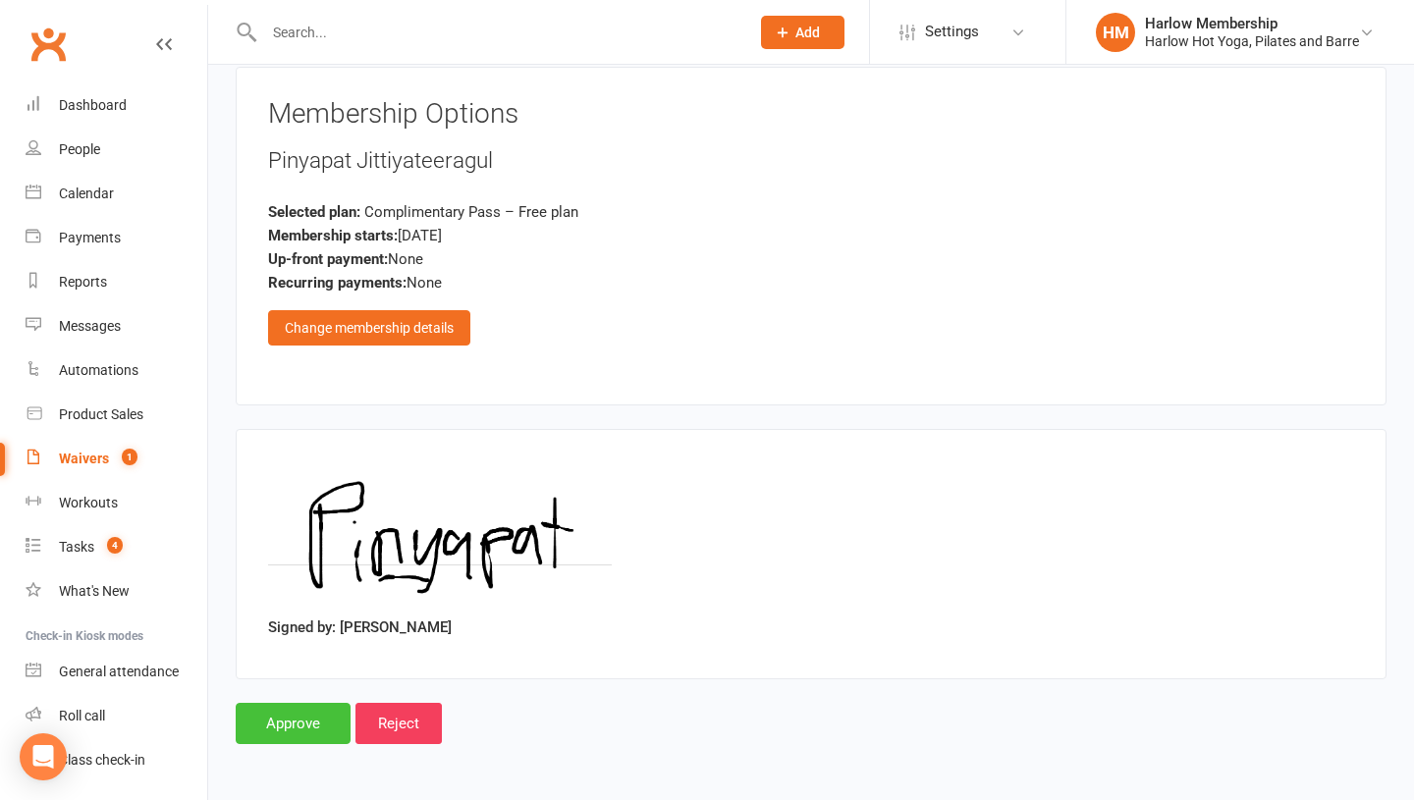
click at [297, 729] on input "Approve" at bounding box center [293, 723] width 115 height 41
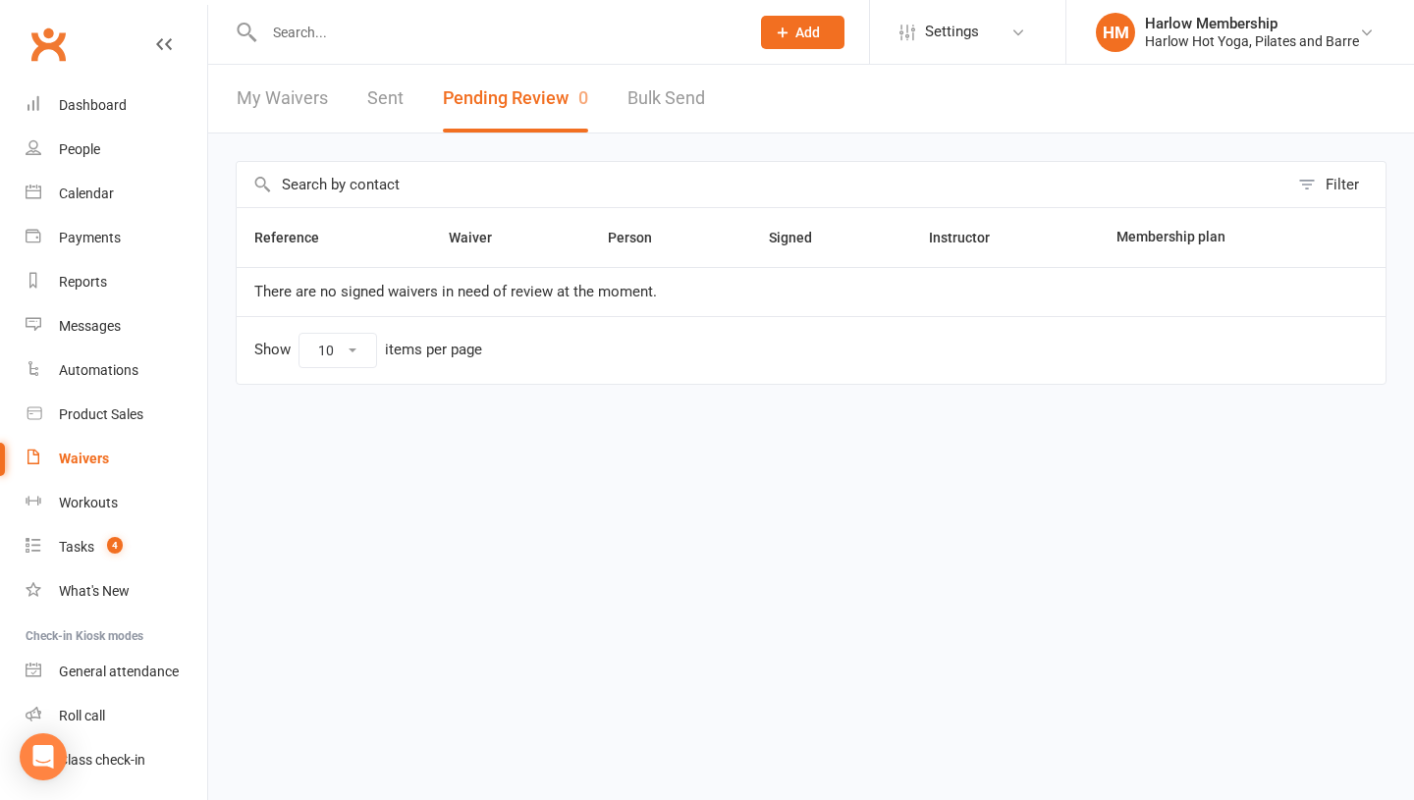
click at [361, 98] on div "My Waivers Sent Pending Review 0 Bulk Send" at bounding box center [470, 99] width 525 height 68
click at [386, 96] on link "Sent" at bounding box center [385, 99] width 36 height 68
select select "100"
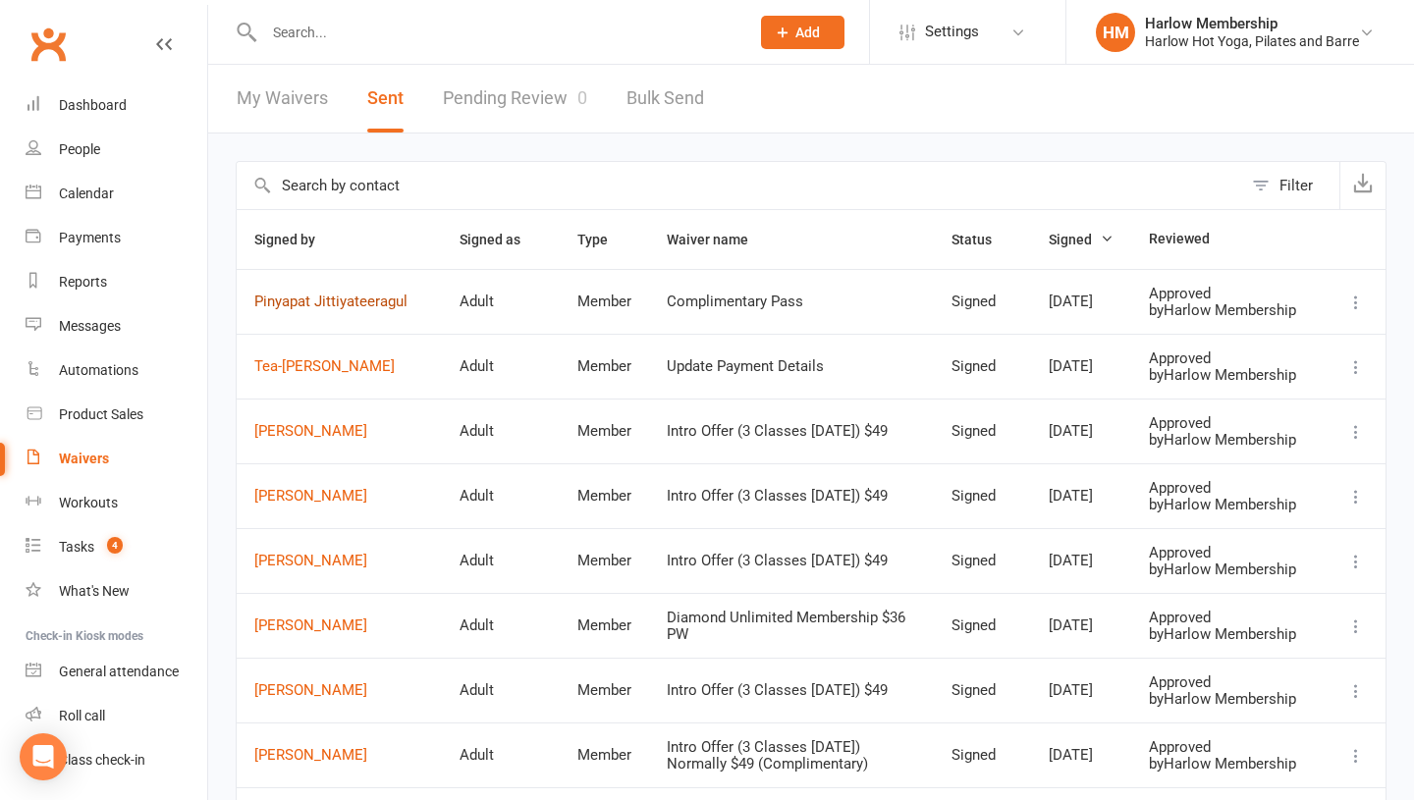
click at [299, 309] on link "Pinyapat Jittiyateeragul" at bounding box center [339, 302] width 170 height 17
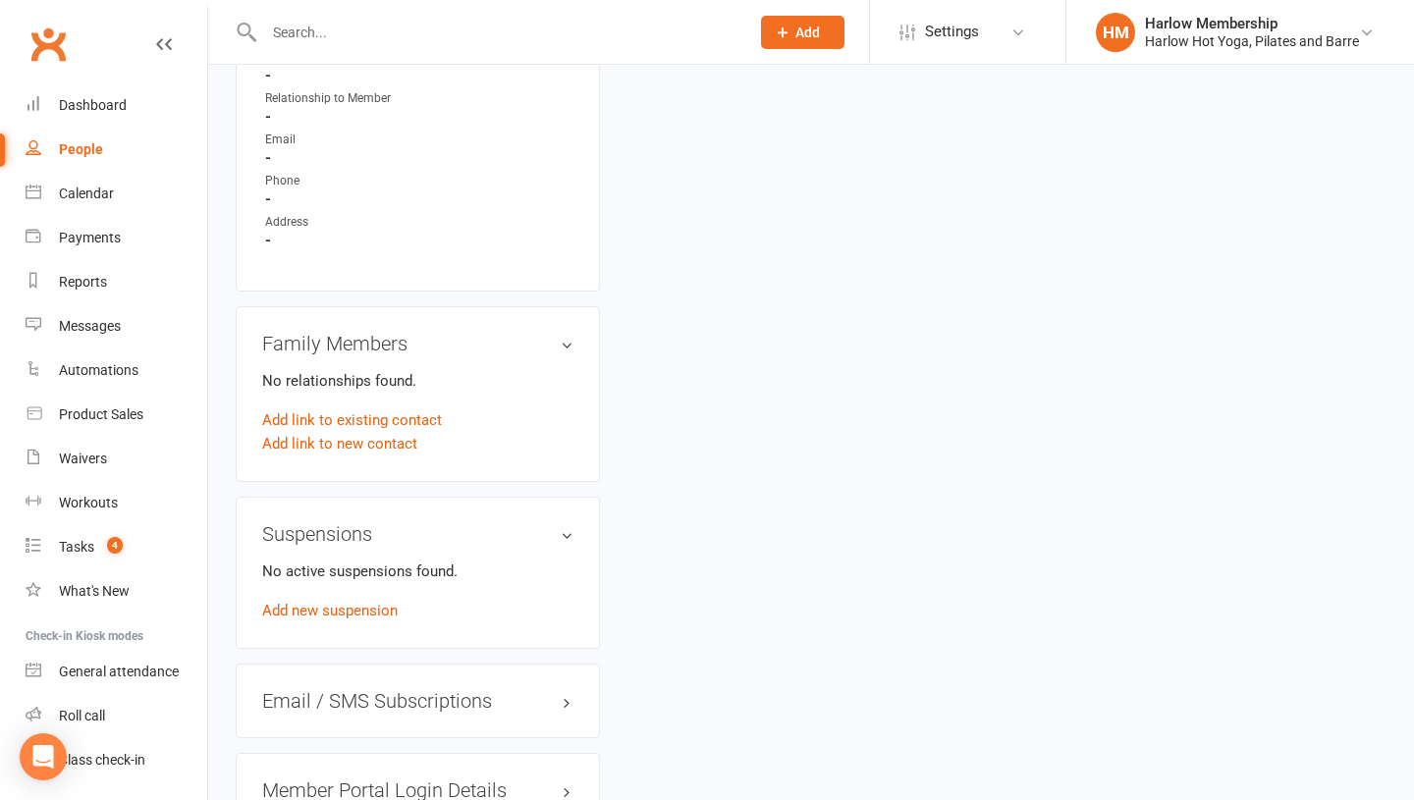
scroll to position [1078, 0]
click at [90, 319] on div "Messages" at bounding box center [90, 326] width 62 height 16
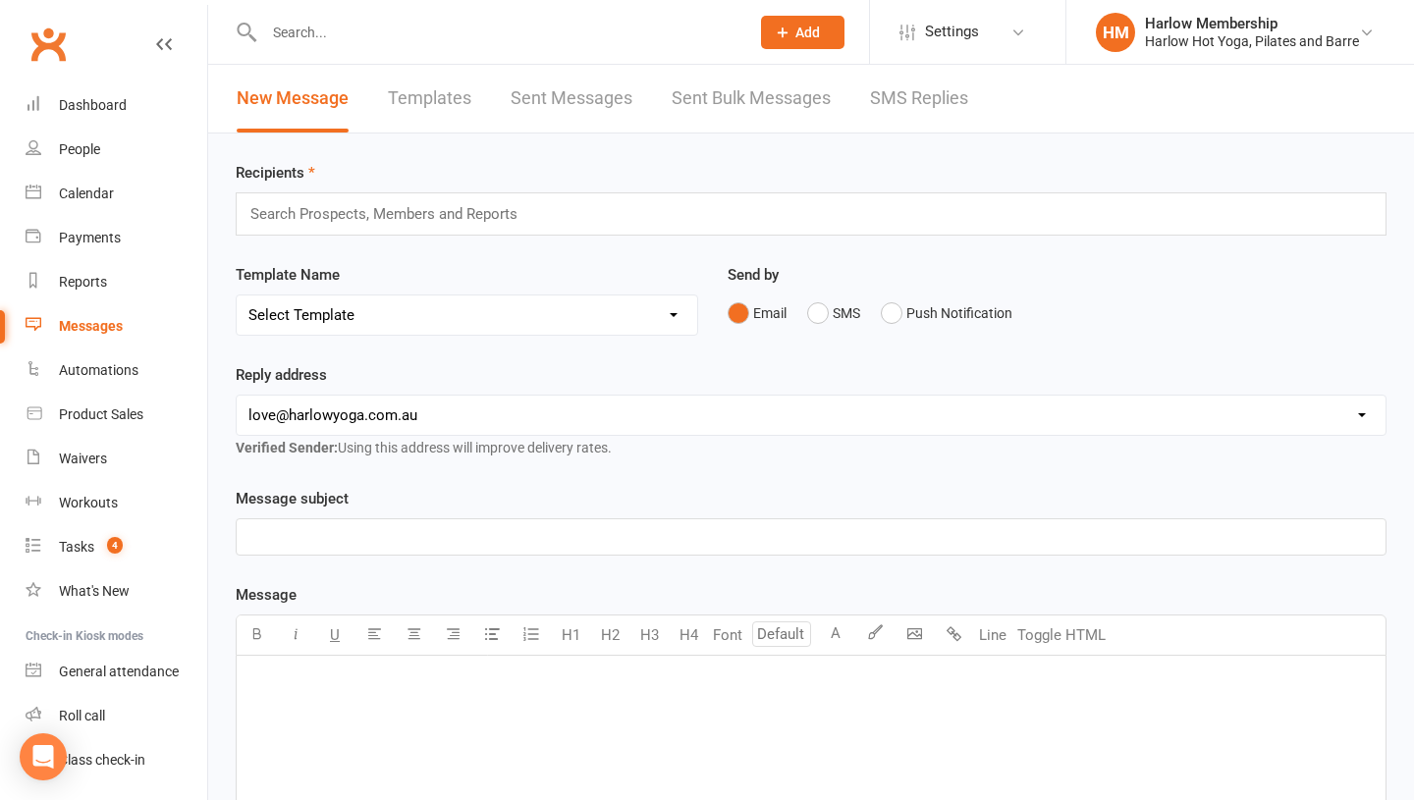
click at [921, 97] on link "SMS Replies" at bounding box center [919, 99] width 98 height 68
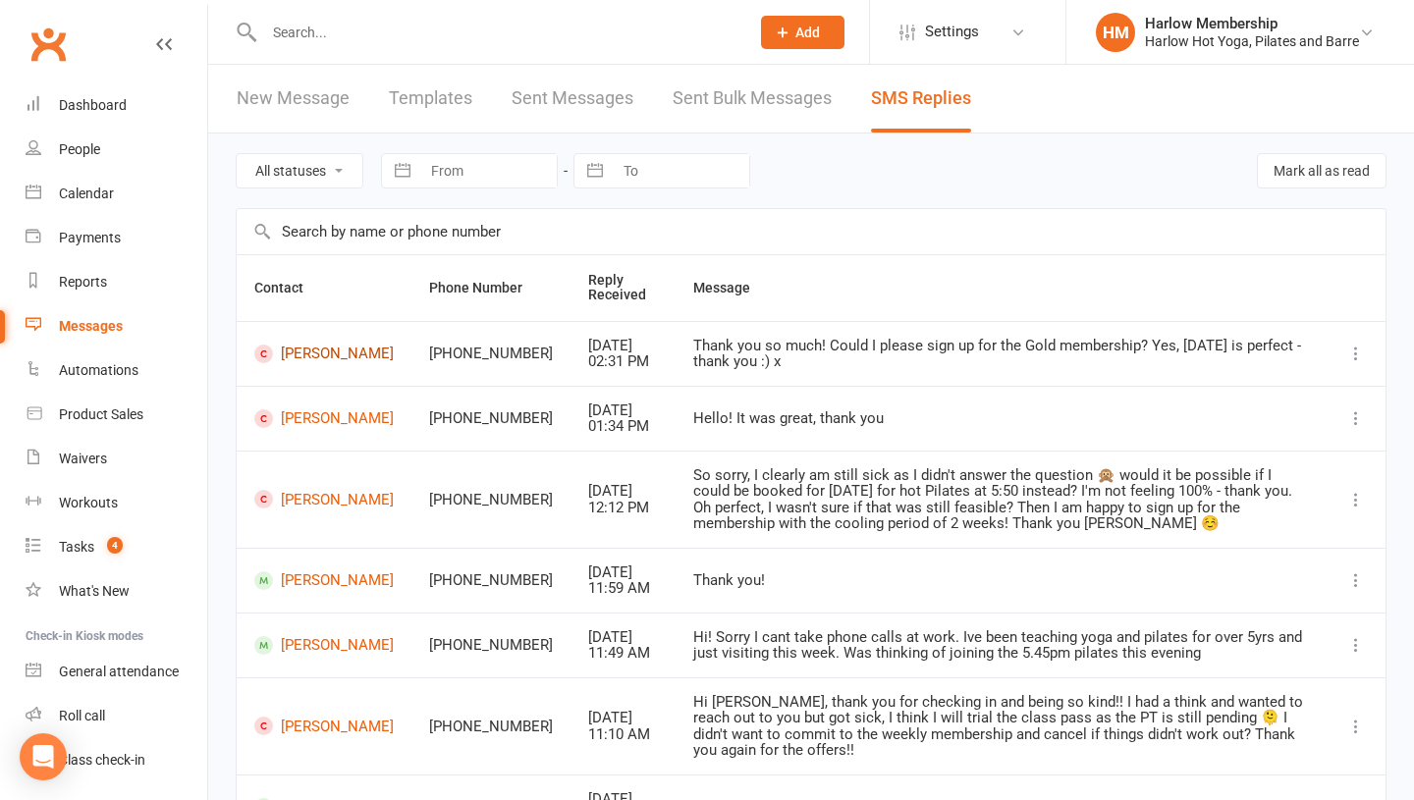
click at [300, 359] on link "[PERSON_NAME]" at bounding box center [323, 354] width 139 height 19
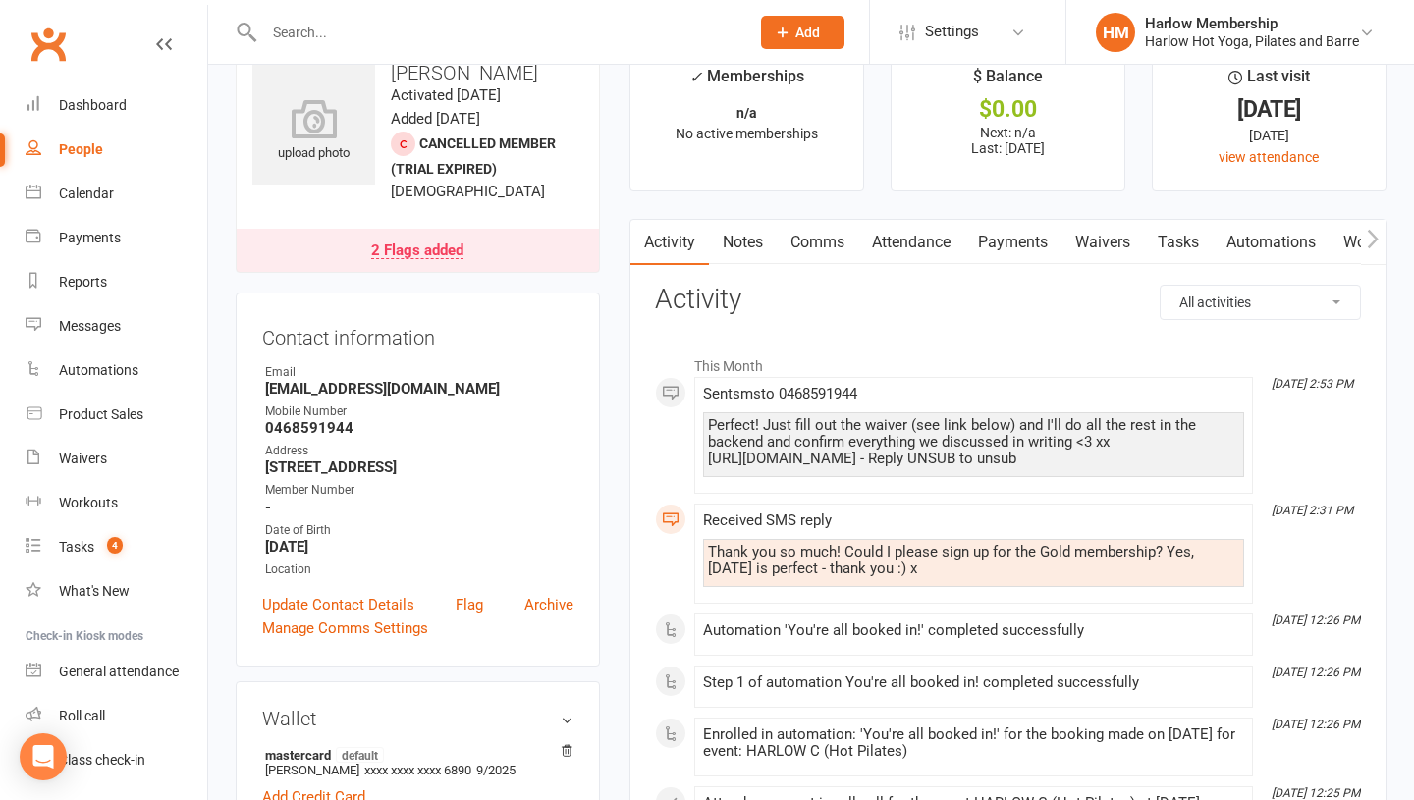
scroll to position [67, 0]
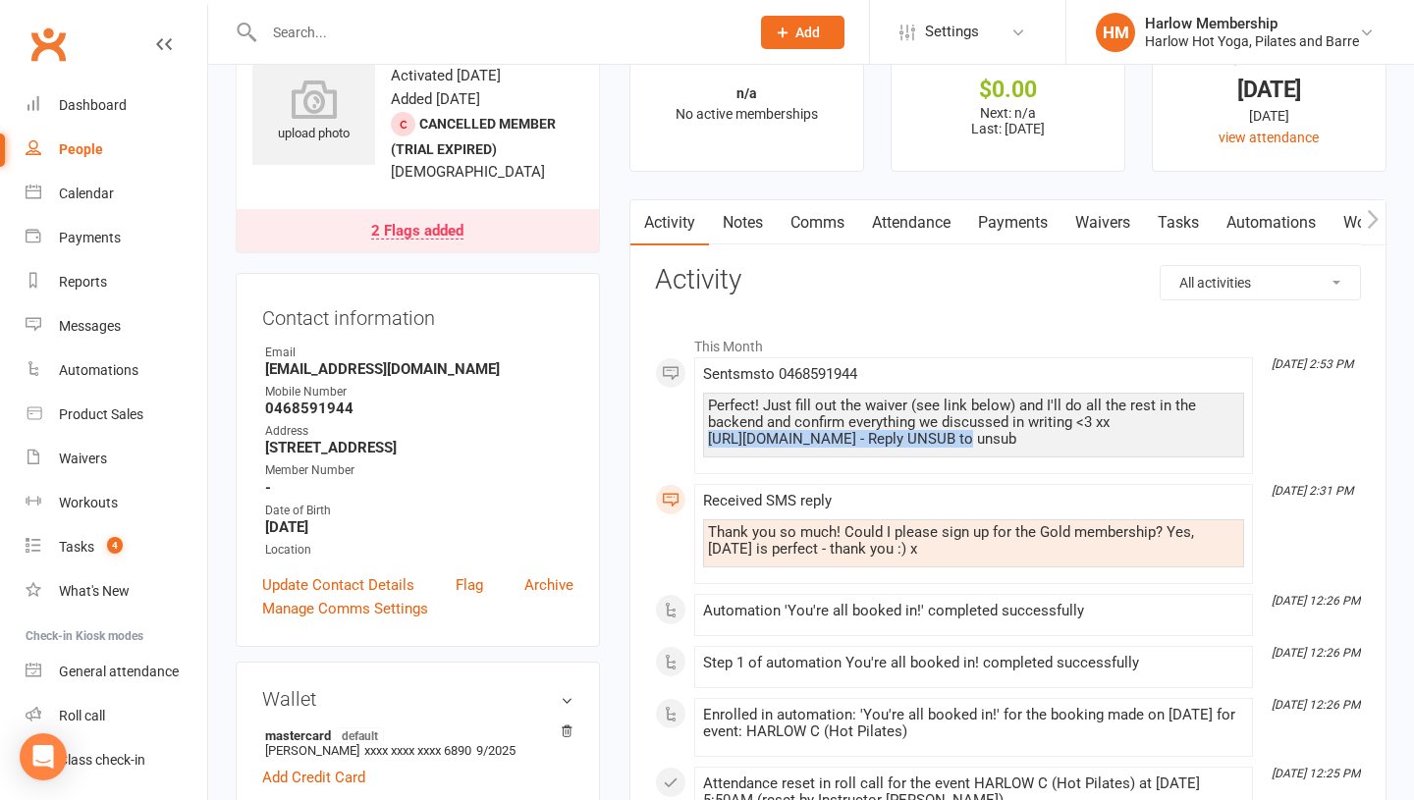
drag, startPoint x: 706, startPoint y: 438, endPoint x: 958, endPoint y: 438, distance: 252.4
click at [958, 438] on div "Perfect! Just fill out the waiver (see link below) and I'll do all the rest in …" at bounding box center [973, 425] width 541 height 65
copy div "https://app.clubworx.com/s/olBzhJTX"
click at [97, 451] on div "Waivers" at bounding box center [83, 459] width 48 height 16
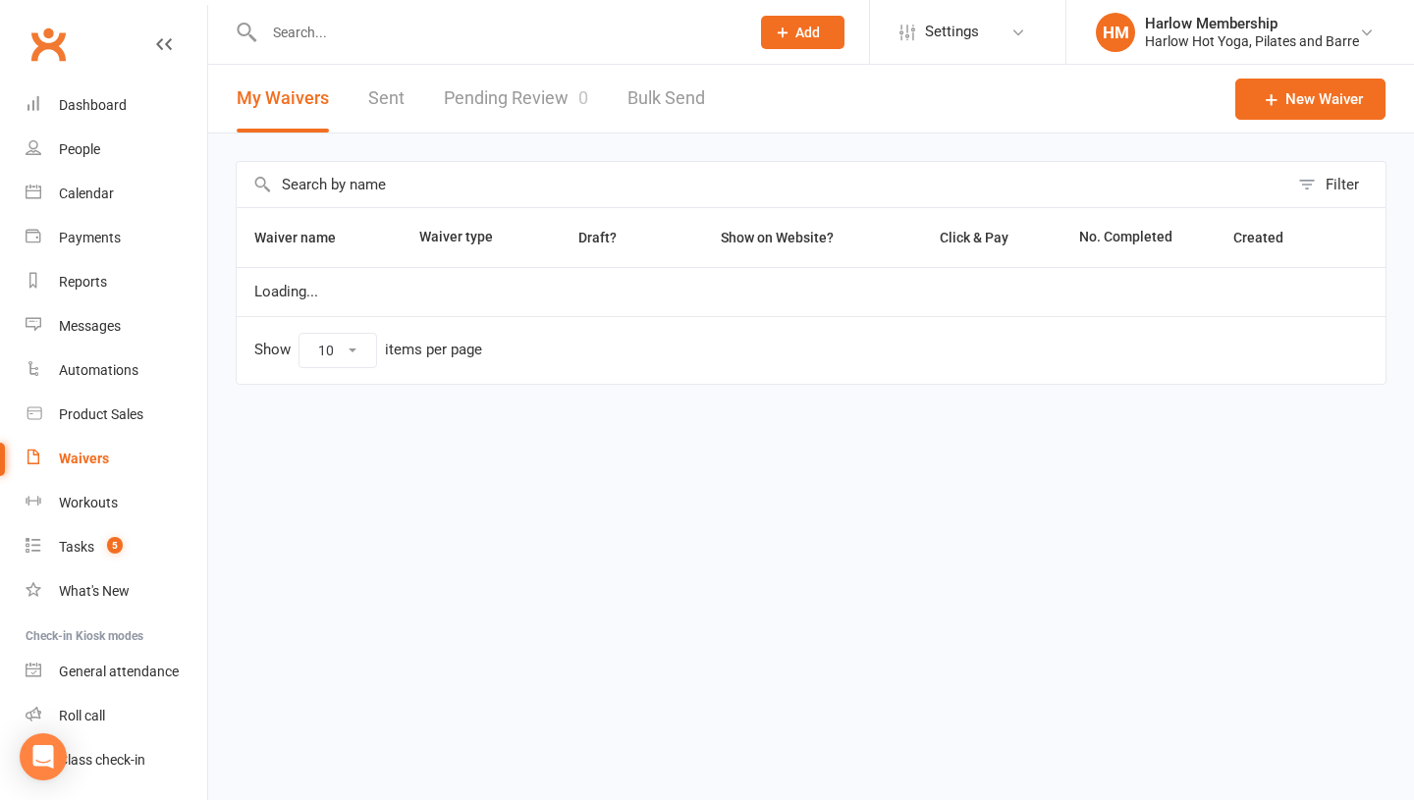
select select "100"
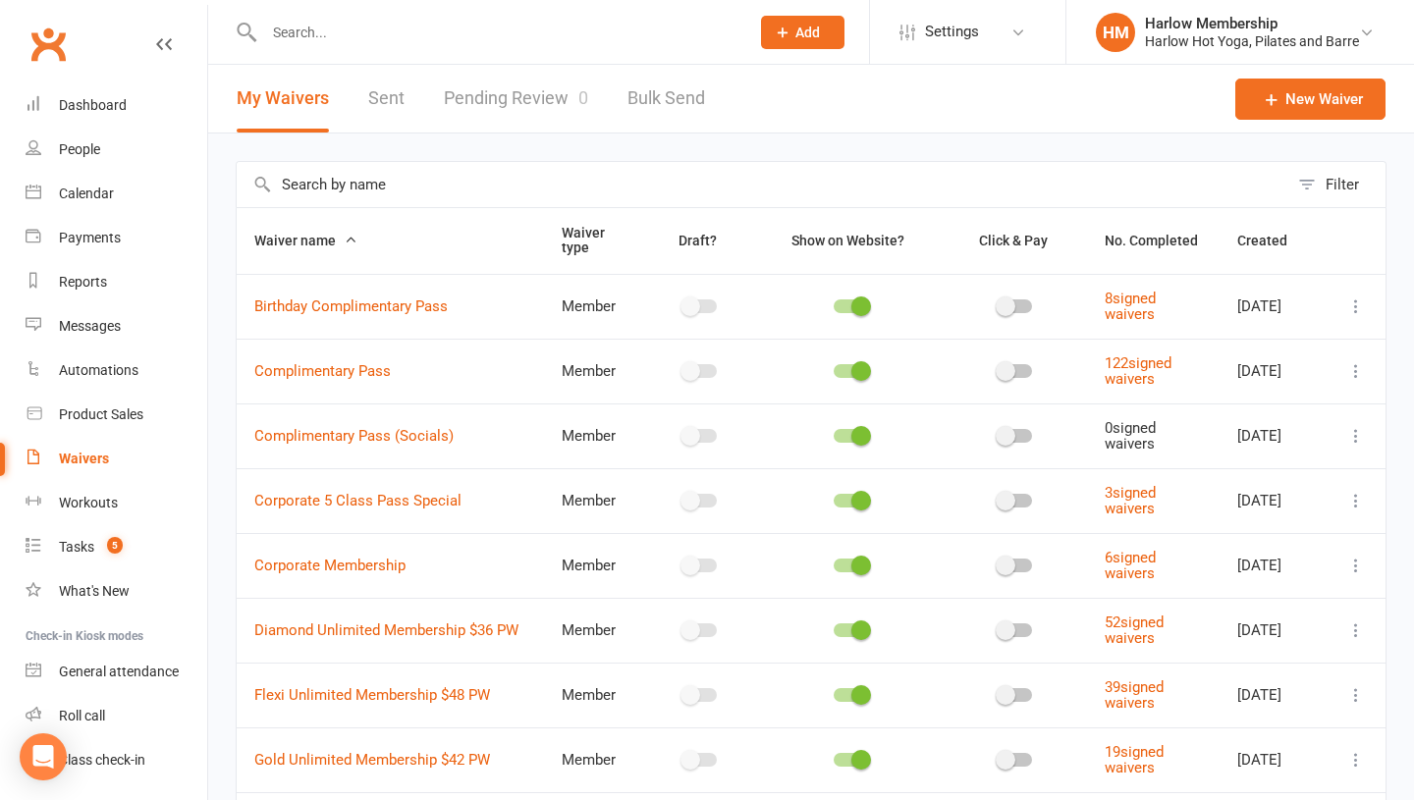
click at [377, 116] on link "Sent" at bounding box center [386, 99] width 36 height 68
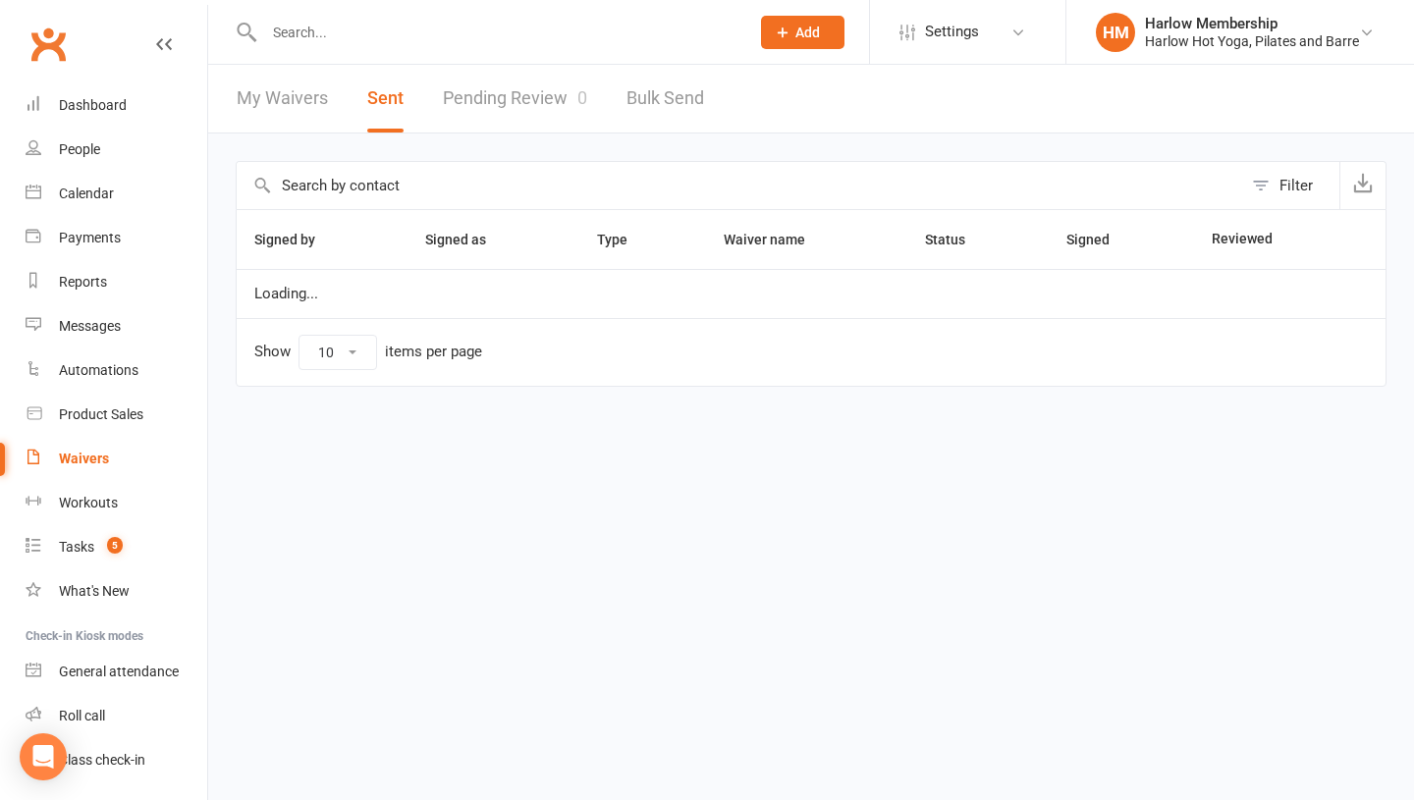
select select "100"
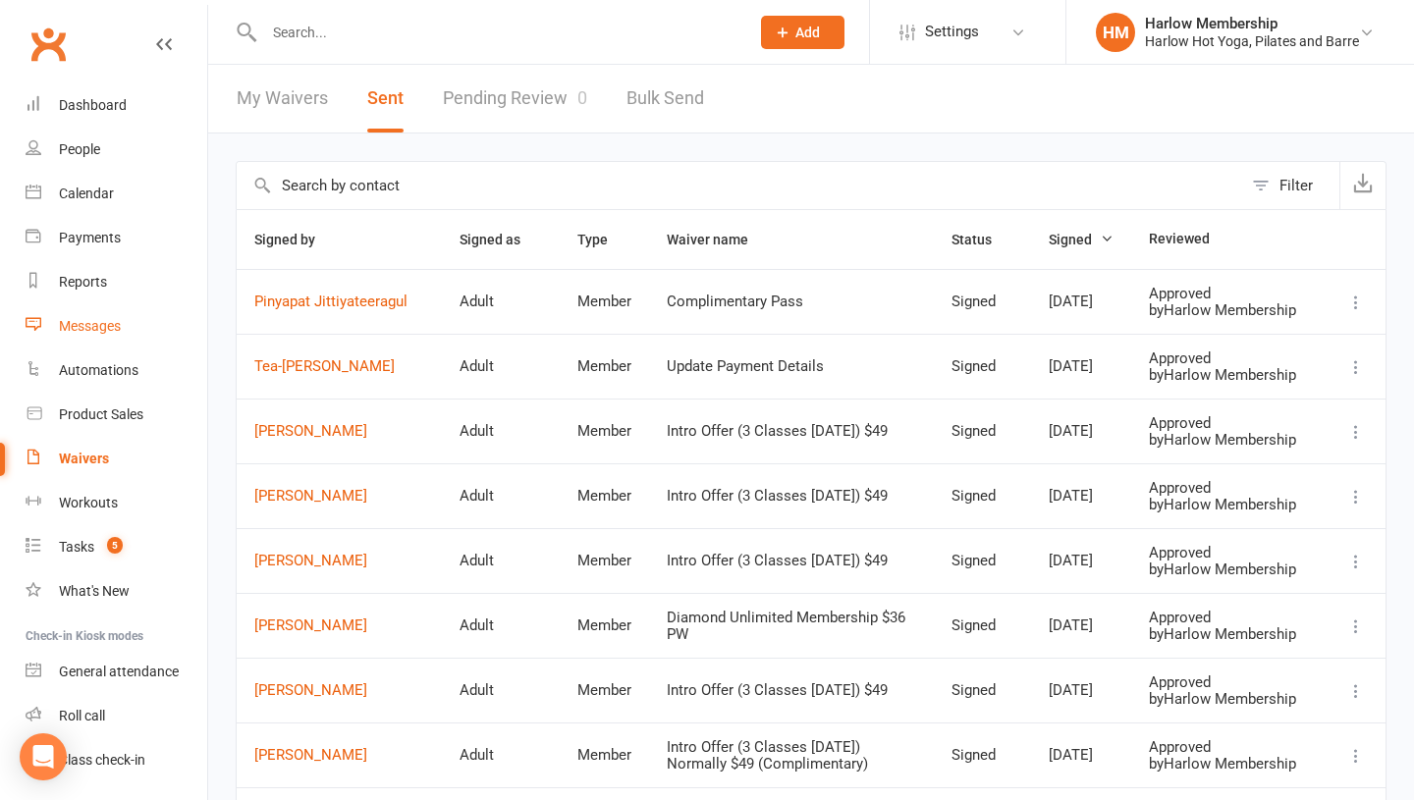
click at [104, 335] on link "Messages" at bounding box center [117, 326] width 182 height 44
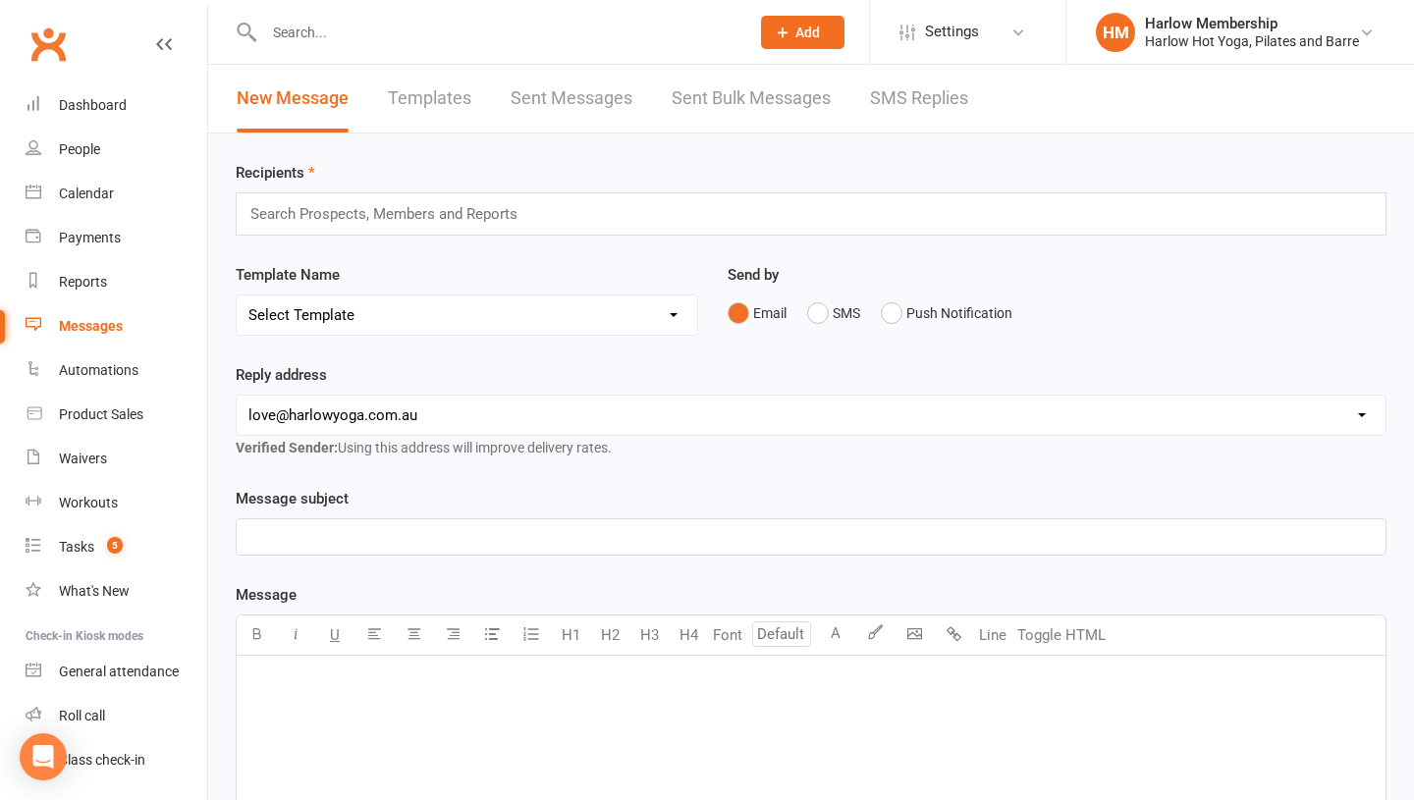
click at [877, 102] on link "SMS Replies" at bounding box center [919, 99] width 98 height 68
